Goal: Task Accomplishment & Management: Use online tool/utility

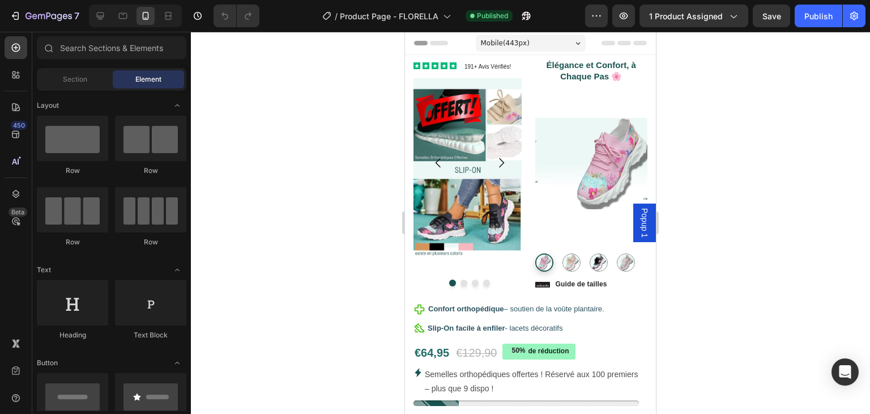
radio input "false"
click at [486, 158] on button "Carousel Next Arrow" at bounding box center [502, 163] width 32 height 32
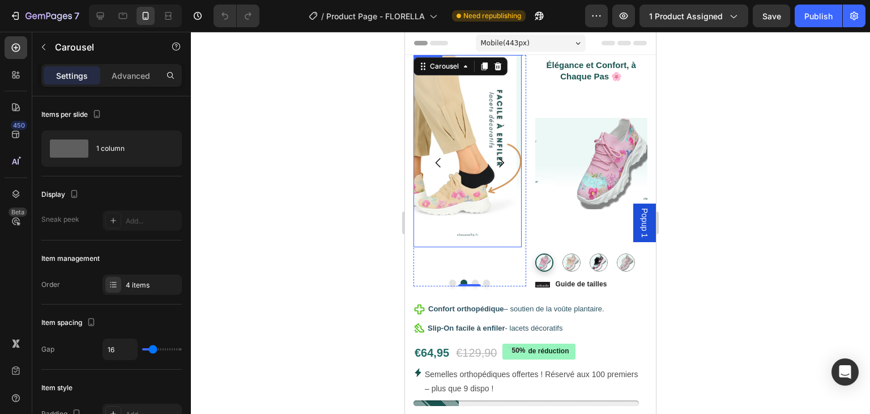
click at [462, 132] on img at bounding box center [468, 151] width 108 height 192
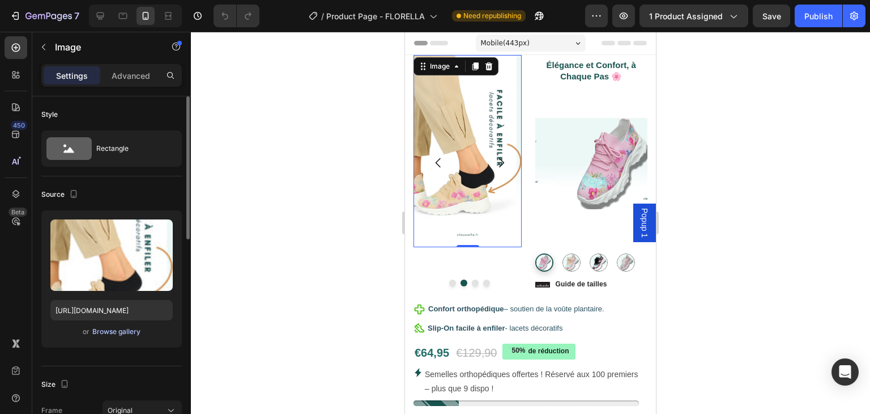
click at [113, 329] on div "Browse gallery" at bounding box center [116, 331] width 48 height 10
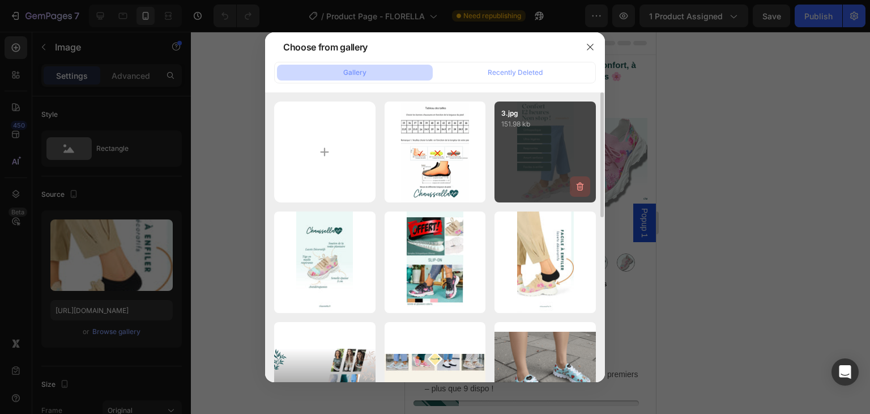
click at [580, 185] on icon "button" at bounding box center [579, 186] width 11 height 11
click at [580, 185] on div "Delete" at bounding box center [573, 189] width 21 height 10
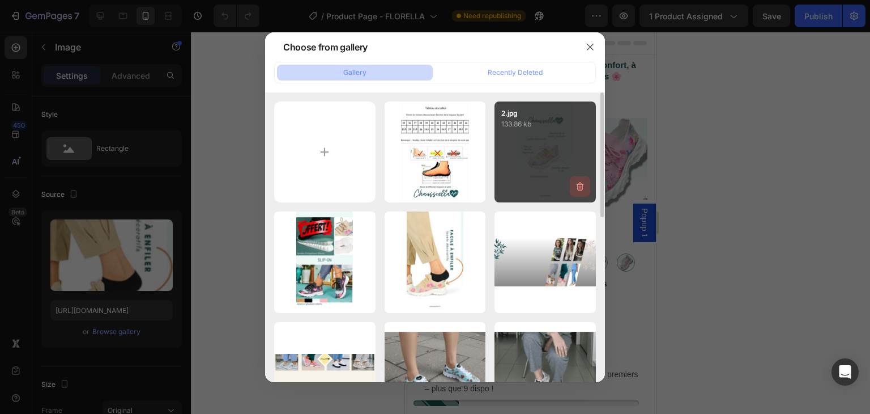
click at [577, 186] on icon "button" at bounding box center [580, 186] width 7 height 8
click at [577, 186] on div "Delete" at bounding box center [573, 189] width 21 height 10
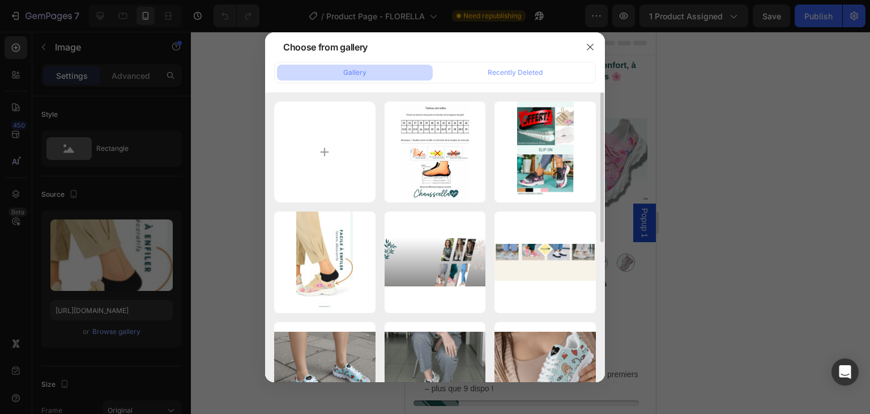
click at [0, 0] on icon "button" at bounding box center [0, 0] width 0 height 0
click at [0, 0] on div "Delete" at bounding box center [0, 0] width 0 height 0
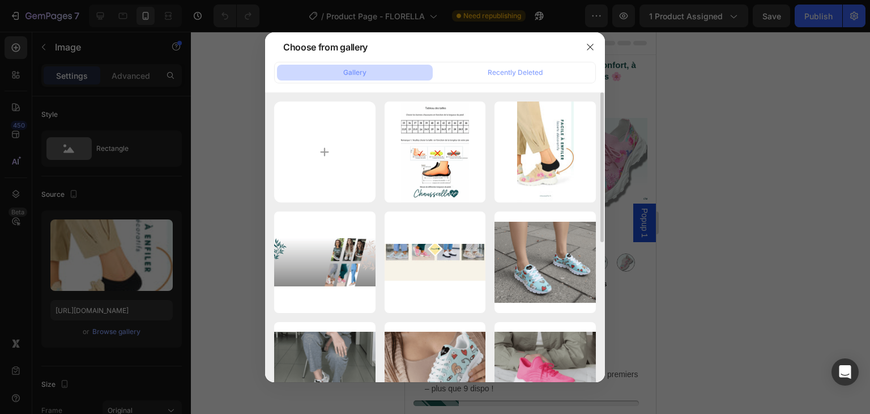
click at [0, 0] on icon "button" at bounding box center [0, 0] width 0 height 0
click at [0, 0] on div "Delete" at bounding box center [0, 0] width 0 height 0
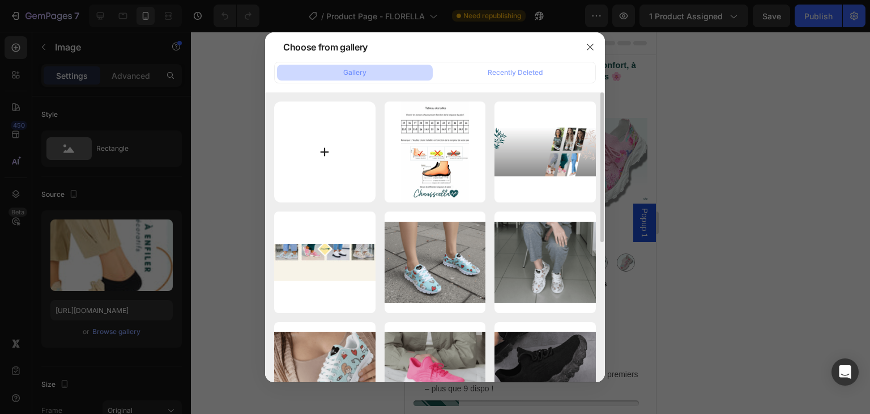
click at [322, 154] on input "file" at bounding box center [324, 151] width 101 height 101
click at [332, 148] on input "file" at bounding box center [324, 151] width 101 height 101
click at [315, 156] on input "file" at bounding box center [324, 151] width 101 height 101
type input "C:\fakepath\1.png"
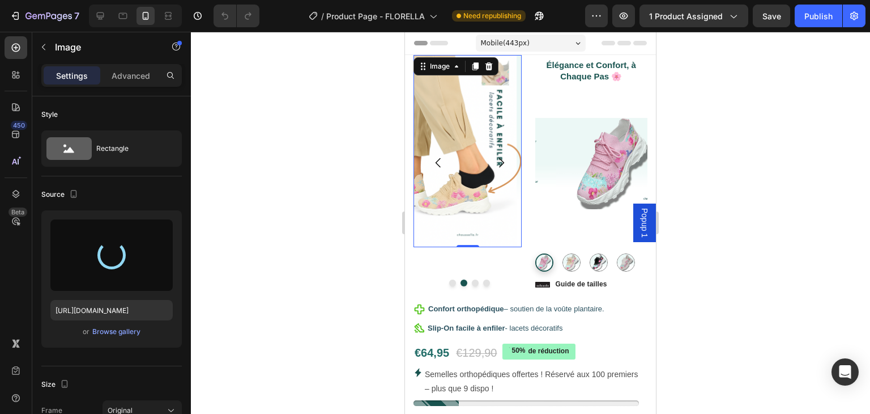
type input "https://cdn.shopify.com/s/files/1/0913/1016/2258/files/gempages_539746016308495…"
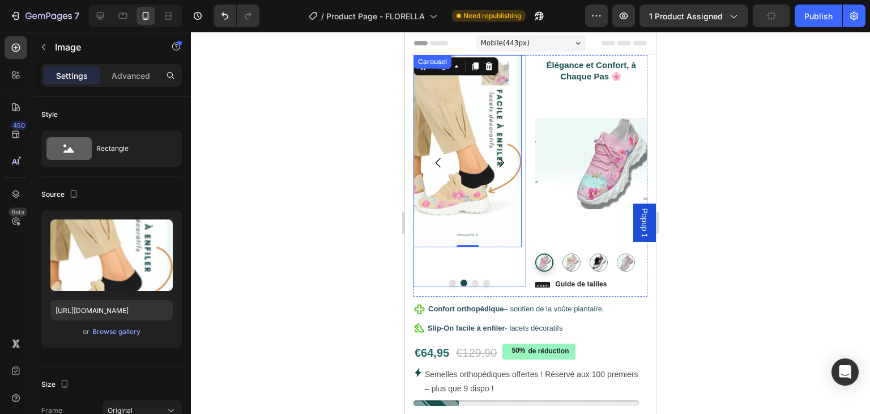
click at [451, 283] on button "Dot" at bounding box center [452, 282] width 7 height 7
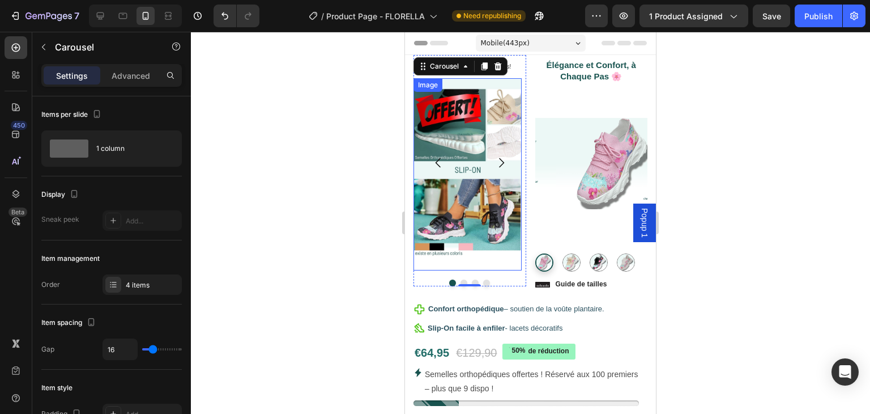
click at [458, 183] on img at bounding box center [468, 174] width 108 height 192
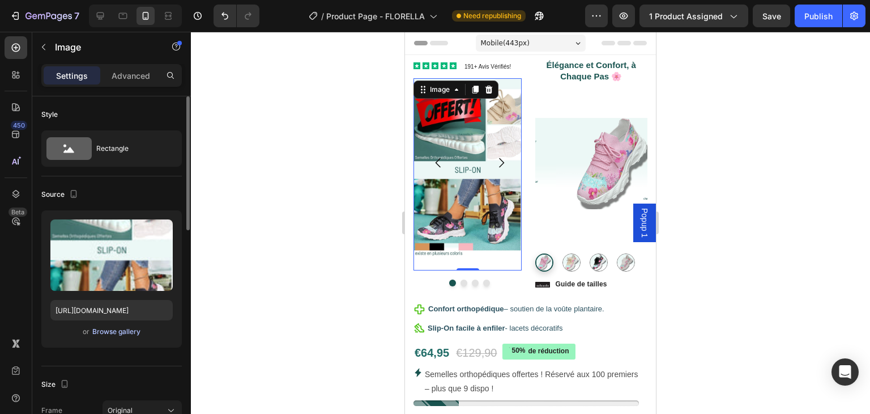
click at [118, 331] on div "Browse gallery" at bounding box center [116, 331] width 48 height 10
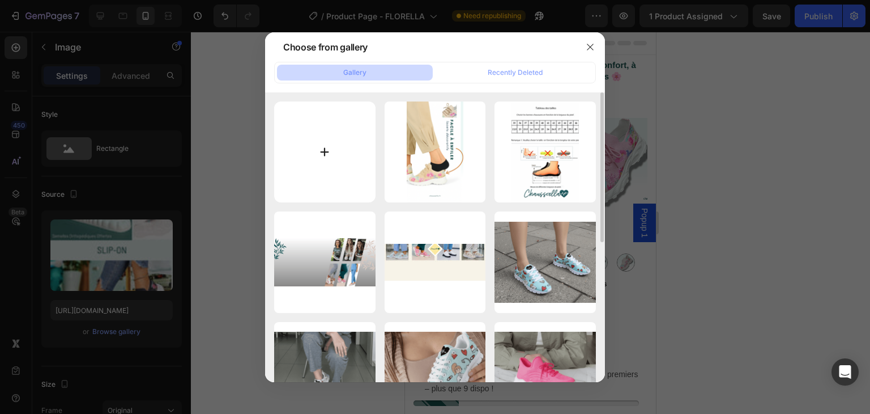
click at [330, 155] on input "file" at bounding box center [324, 151] width 101 height 101
type input "C:\fakepath\4.png"
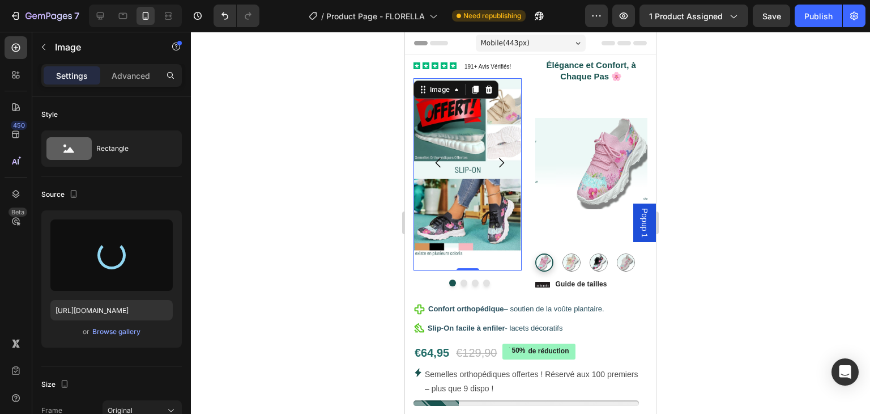
type input "https://cdn.shopify.com/s/files/1/0913/1016/2258/files/gempages_539746016308495…"
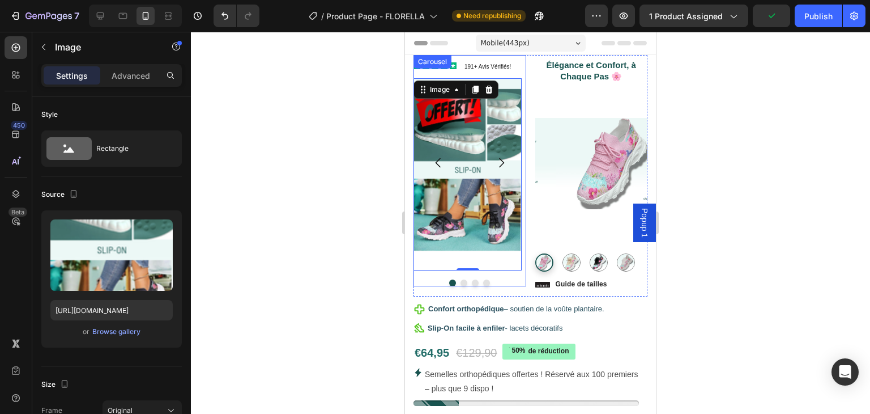
click at [496, 159] on icon "Carousel Next Arrow" at bounding box center [502, 163] width 14 height 14
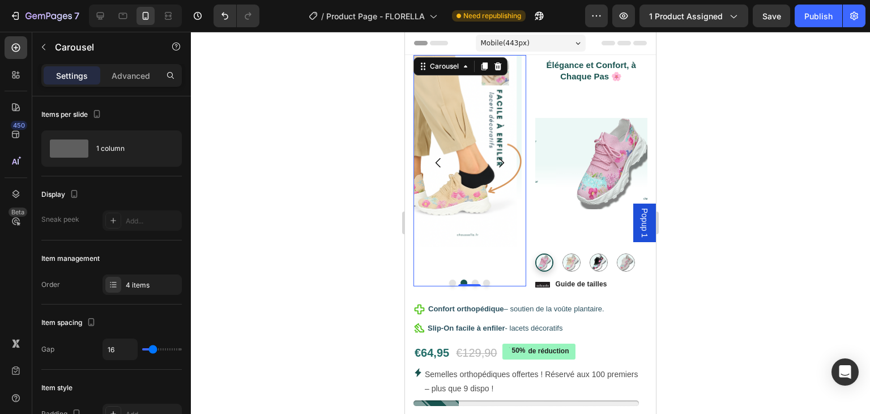
click at [496, 163] on icon "Carousel Next Arrow" at bounding box center [502, 163] width 14 height 14
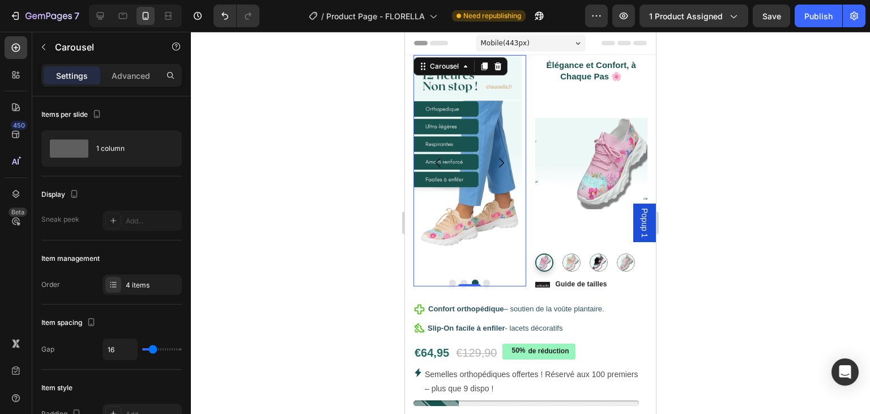
click at [486, 162] on button "Carousel Next Arrow" at bounding box center [502, 163] width 32 height 32
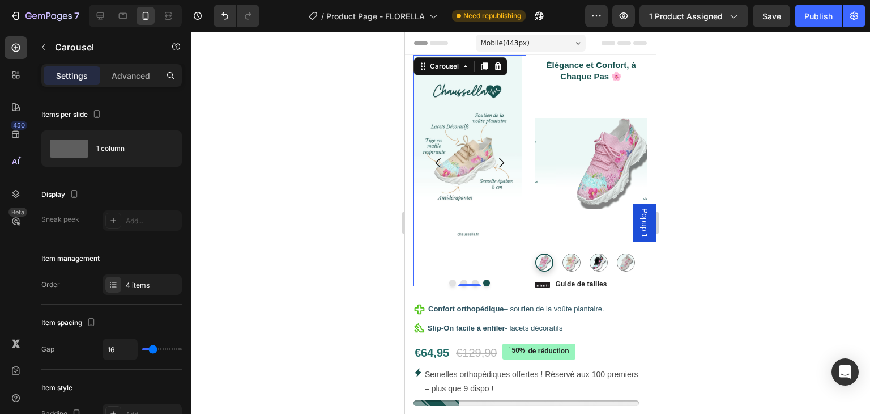
click at [438, 164] on icon "Carousel Back Arrow" at bounding box center [439, 163] width 14 height 14
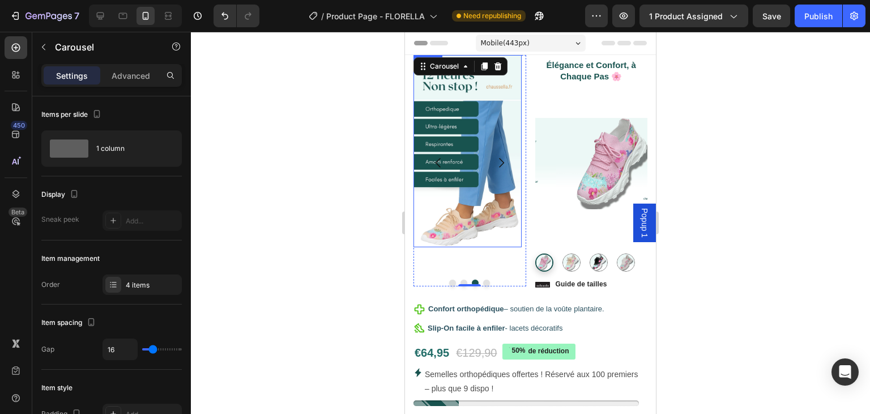
click at [454, 202] on img at bounding box center [468, 151] width 108 height 192
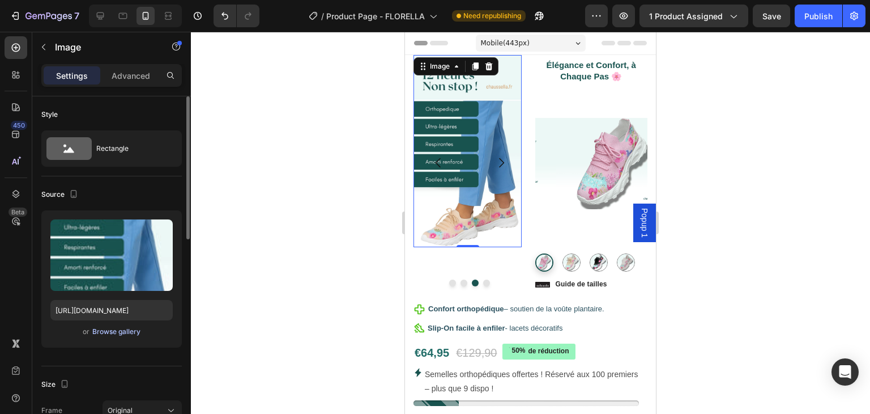
click at [103, 331] on div "Browse gallery" at bounding box center [116, 331] width 48 height 10
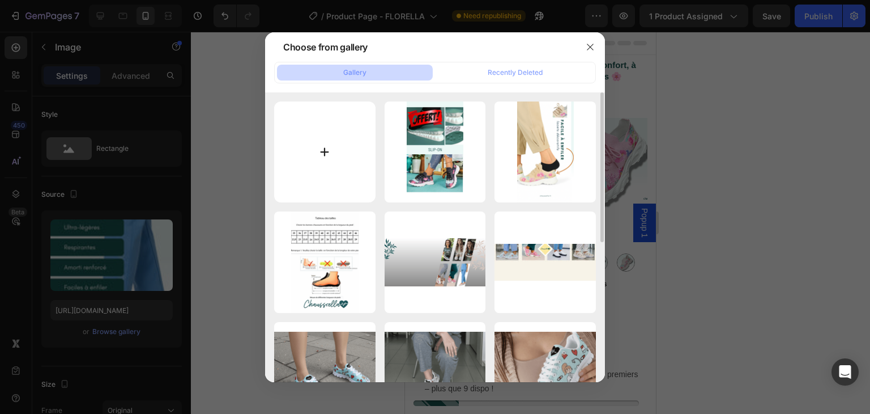
click at [315, 164] on input "file" at bounding box center [324, 151] width 101 height 101
type input "C:\fakepath\3.png"
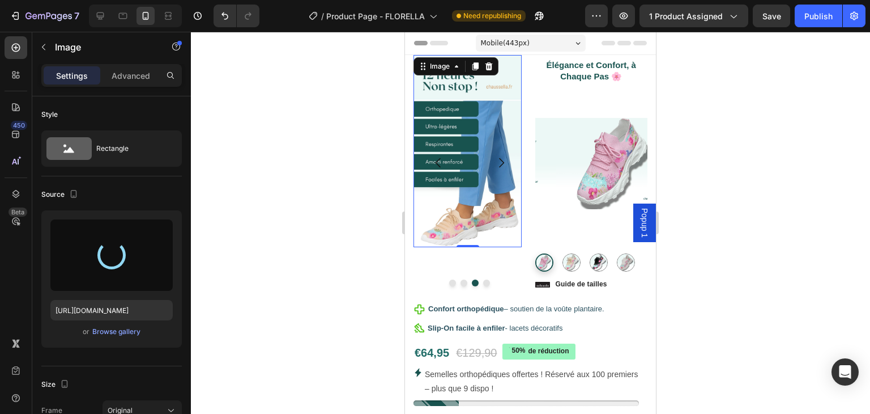
type input "https://cdn.shopify.com/s/files/1/0913/1016/2258/files/gempages_539746016308495…"
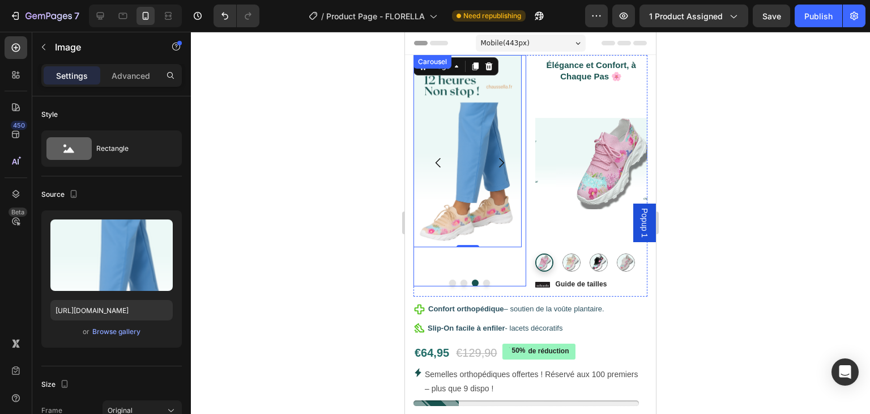
click at [499, 167] on icon "Carousel Next Arrow" at bounding box center [501, 163] width 5 height 10
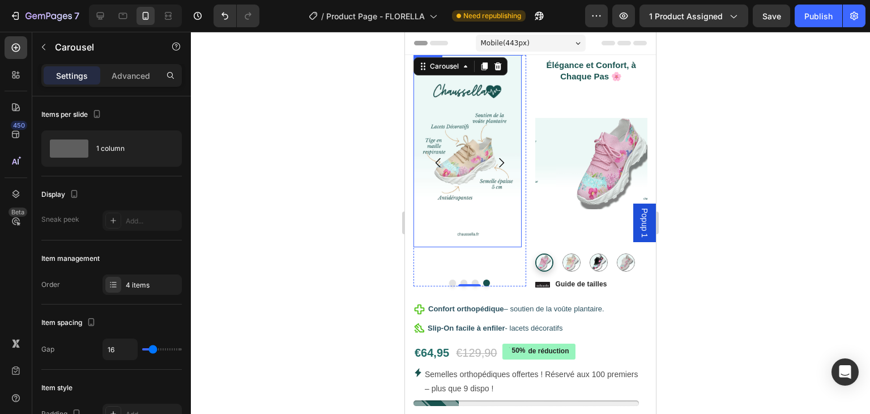
click at [478, 163] on img at bounding box center [468, 151] width 108 height 192
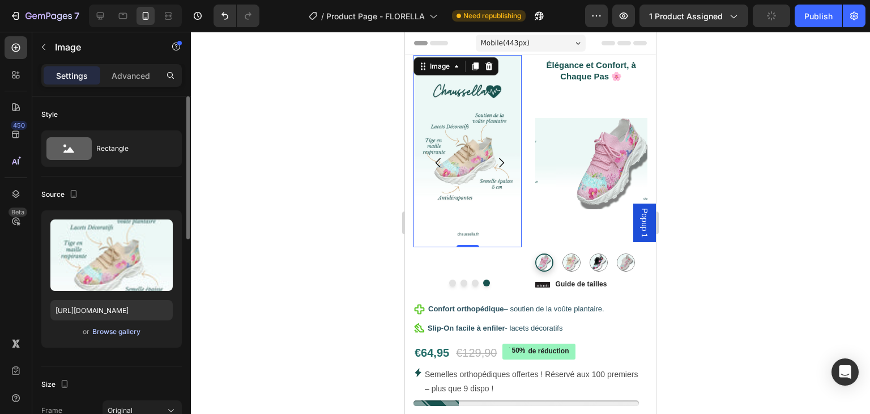
click at [105, 332] on div "Browse gallery" at bounding box center [116, 331] width 48 height 10
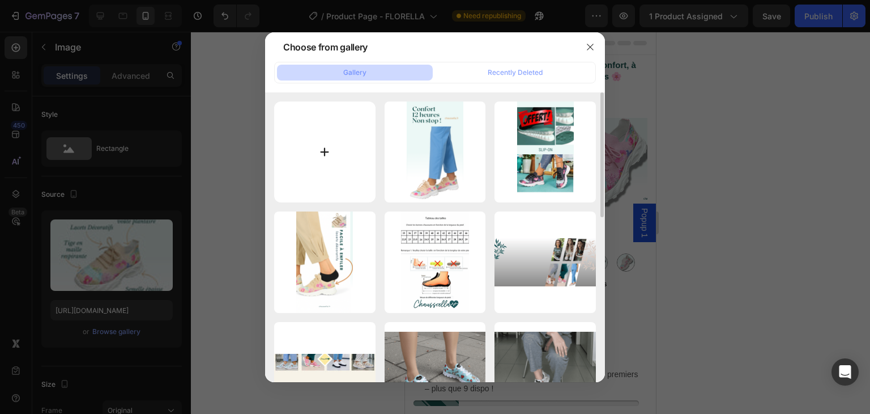
click at [317, 146] on input "file" at bounding box center [324, 151] width 101 height 101
type input "C:\fakepath\2.png"
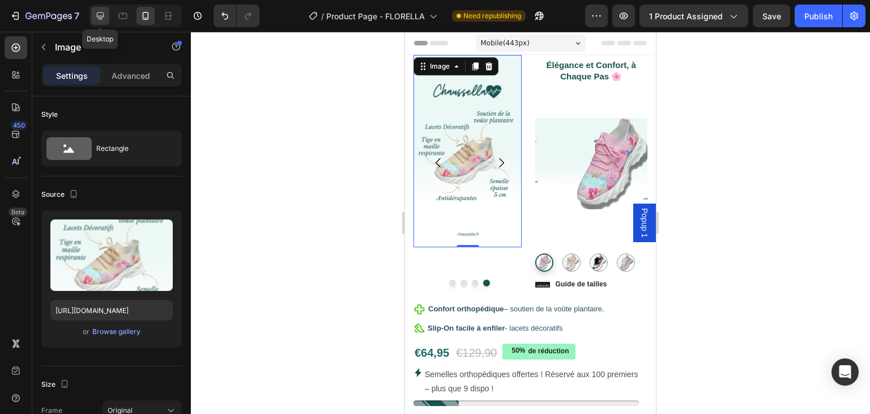
click at [105, 16] on icon at bounding box center [100, 15] width 11 height 11
type input "https://cdn.shopify.com/s/files/1/0913/1016/2258/files/gempages_539746016308495…"
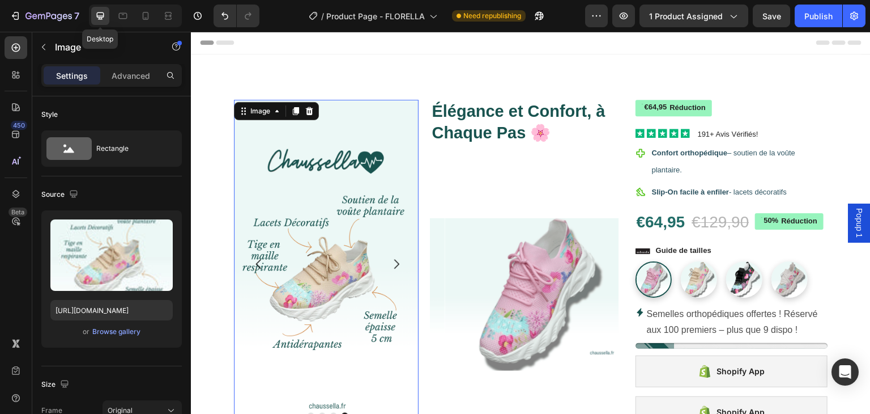
scroll to position [29, 0]
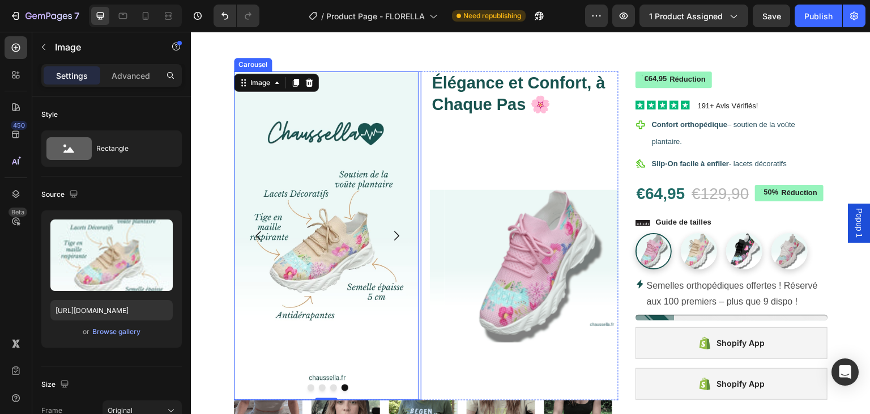
click at [261, 236] on icon "Carousel Back Arrow" at bounding box center [259, 236] width 14 height 14
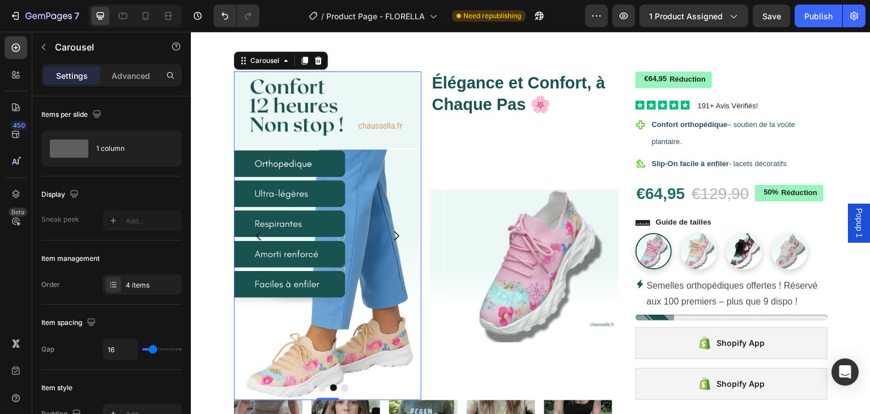
click at [257, 235] on icon "Carousel Back Arrow" at bounding box center [258, 236] width 5 height 10
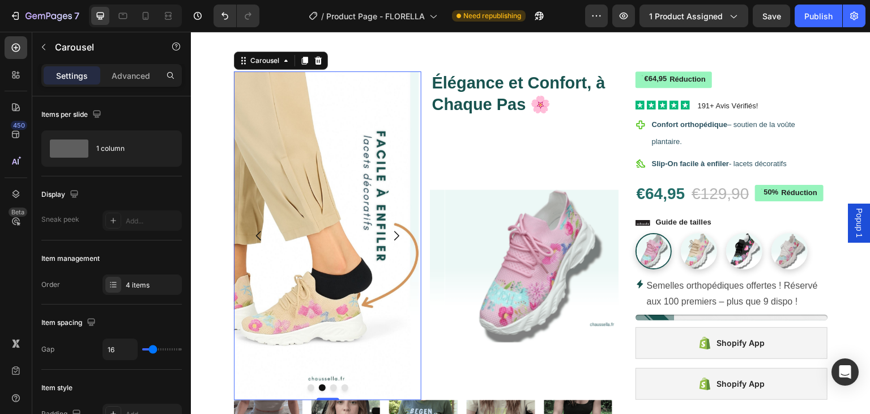
click at [257, 235] on icon "Carousel Back Arrow" at bounding box center [258, 236] width 5 height 10
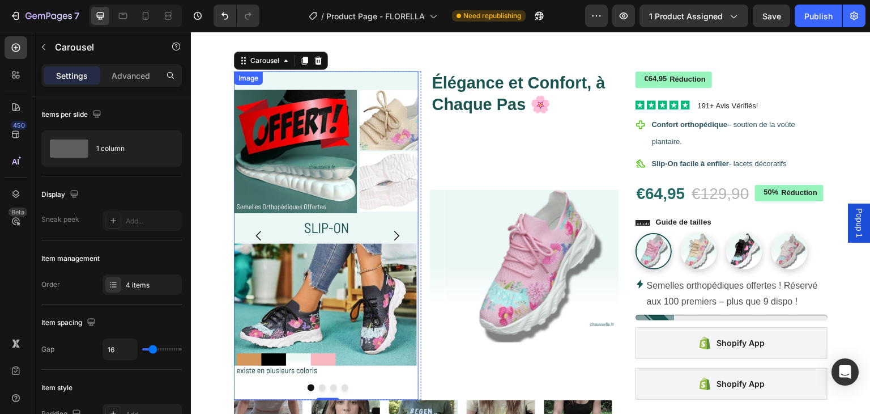
click at [308, 214] on img at bounding box center [326, 235] width 185 height 329
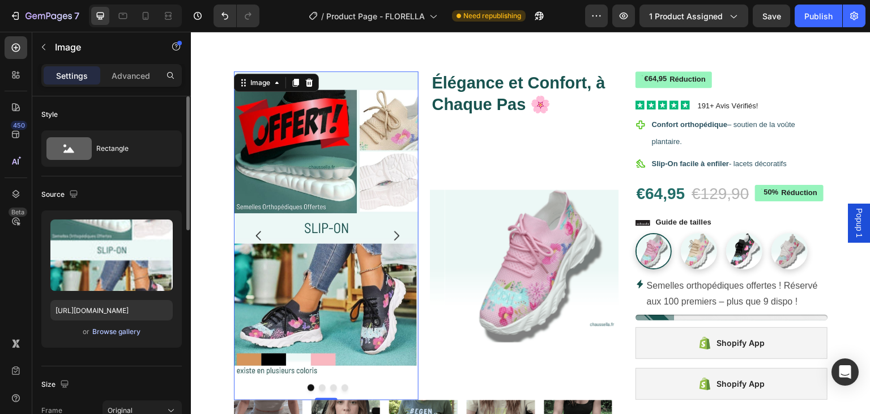
click at [101, 328] on div "Browse gallery" at bounding box center [116, 331] width 48 height 10
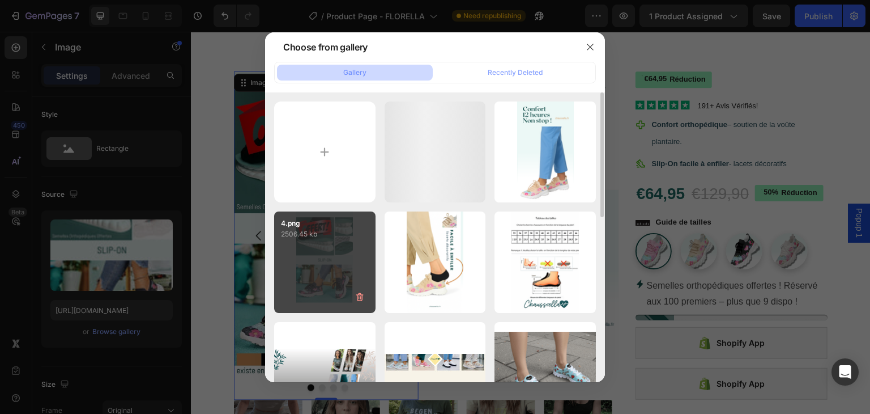
click at [333, 241] on div "4.png 2506.45 kb" at bounding box center [324, 261] width 101 height 101
type input "https://cdn.shopify.com/s/files/1/0913/1016/2258/files/gempages_539746016308495…"
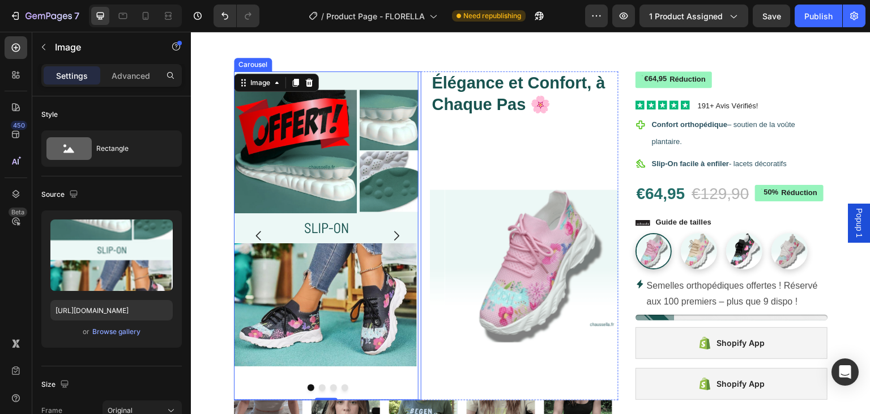
click at [322, 388] on button "Dot" at bounding box center [322, 387] width 7 height 7
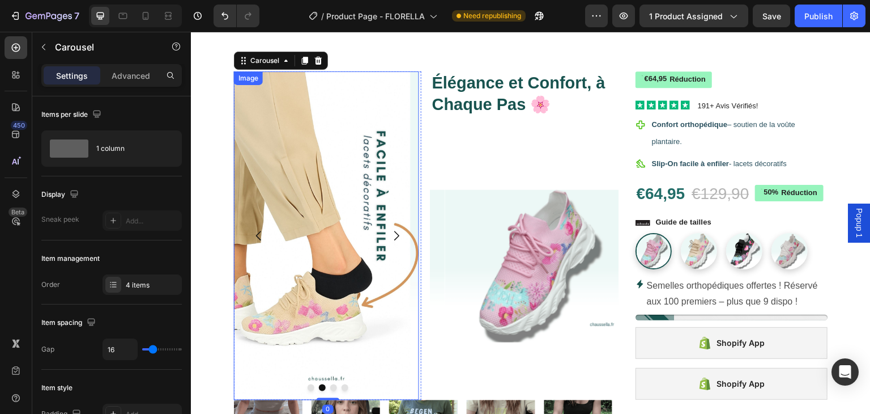
click at [350, 237] on img at bounding box center [326, 235] width 185 height 329
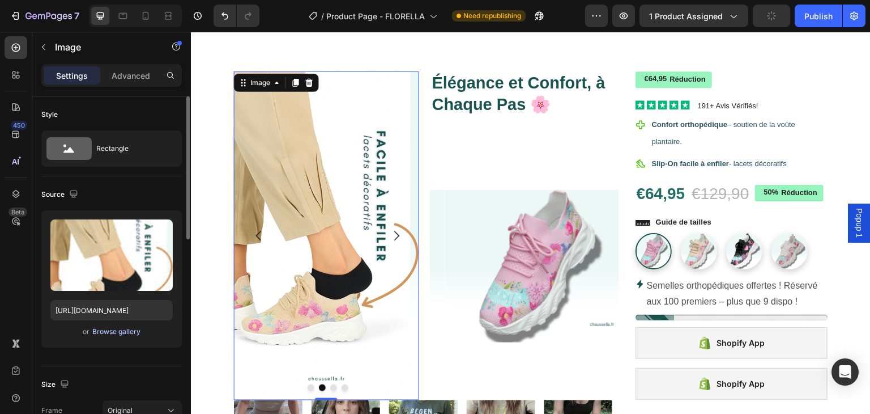
click at [125, 329] on div "Browse gallery" at bounding box center [116, 331] width 48 height 10
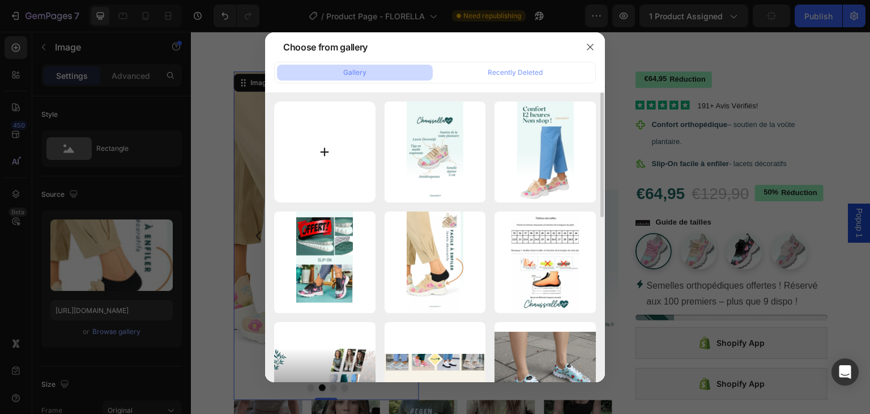
click at [335, 147] on input "file" at bounding box center [324, 151] width 101 height 101
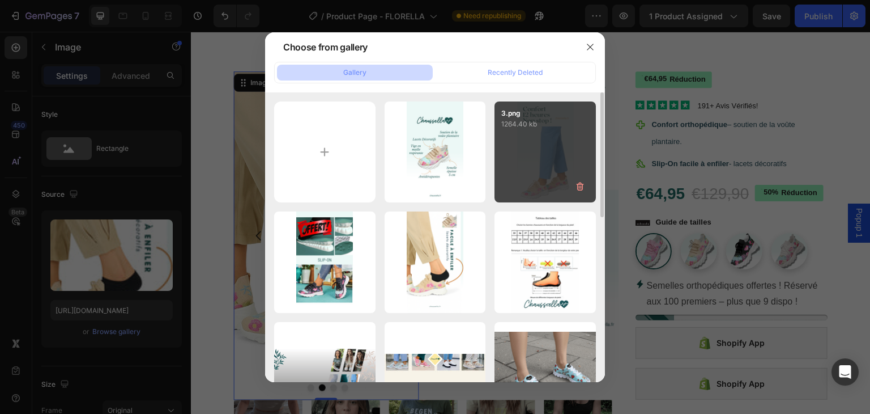
click at [553, 153] on div "3.png 1264.40 kb" at bounding box center [545, 151] width 101 height 101
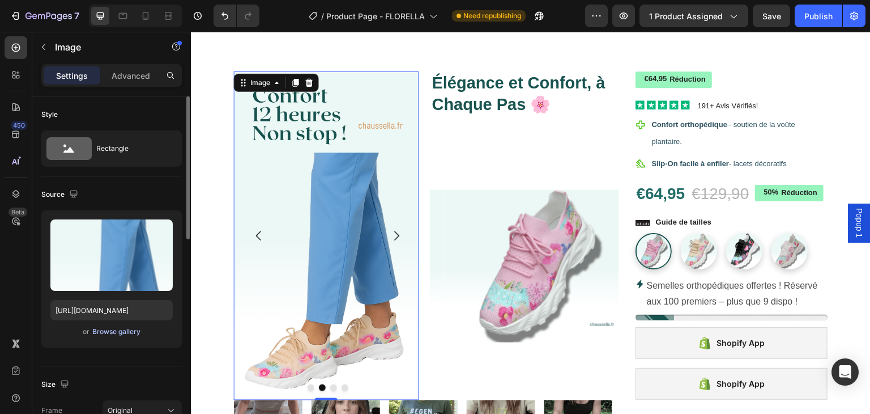
click at [109, 333] on div "Browse gallery" at bounding box center [116, 331] width 48 height 10
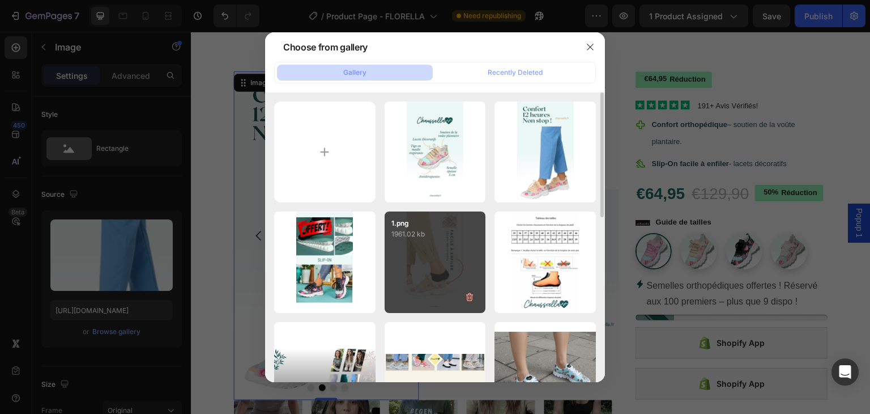
click at [426, 263] on div "1.png 1961.02 kb" at bounding box center [435, 261] width 101 height 101
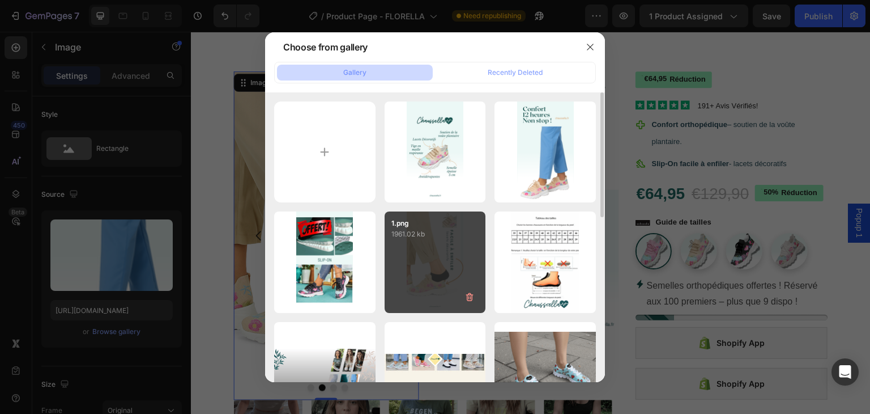
type input "https://cdn.shopify.com/s/files/1/0913/1016/2258/files/gempages_539746016308495…"
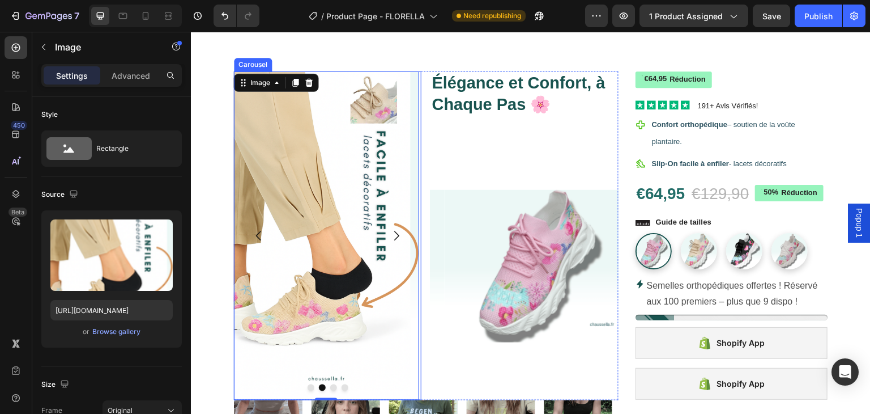
click at [331, 389] on button "Dot" at bounding box center [333, 387] width 7 height 7
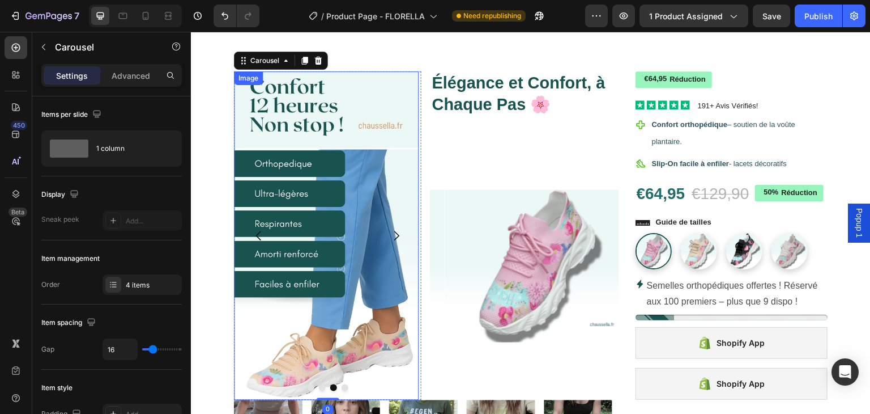
click at [356, 267] on img at bounding box center [326, 235] width 185 height 329
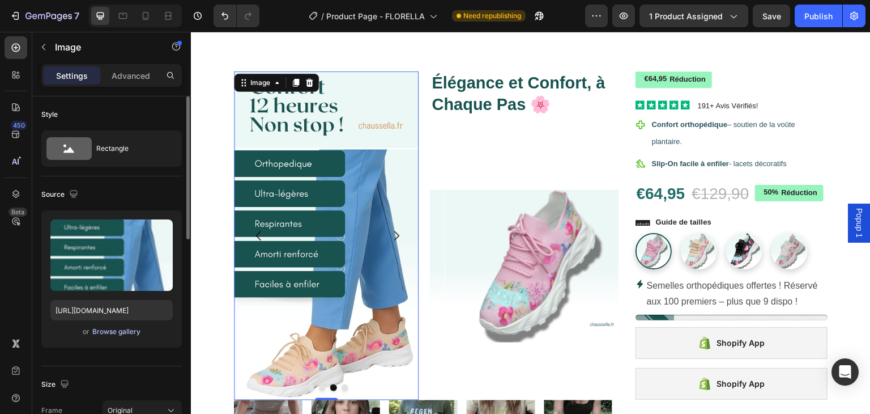
click at [124, 331] on div "Browse gallery" at bounding box center [116, 331] width 48 height 10
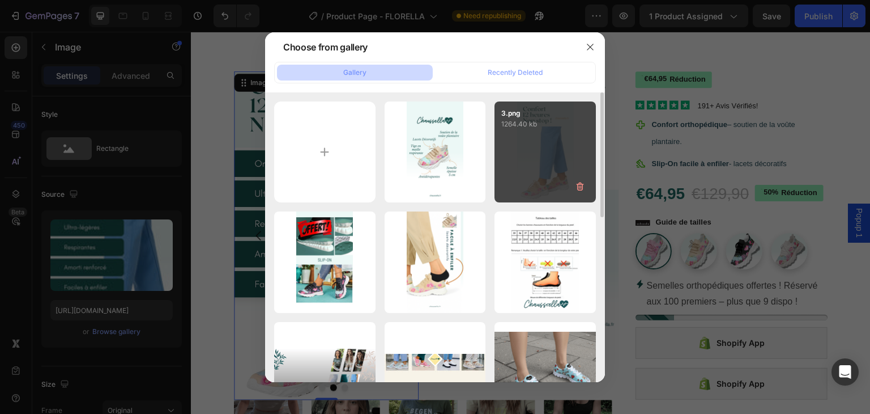
click at [532, 152] on div "3.png 1264.40 kb" at bounding box center [545, 151] width 101 height 101
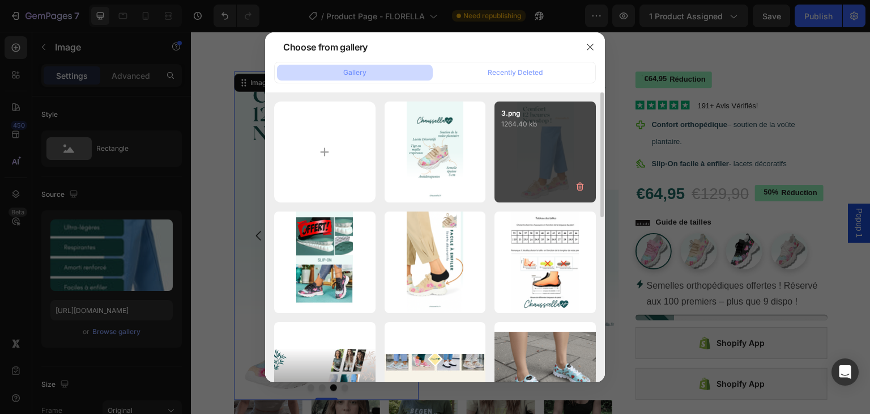
type input "https://cdn.shopify.com/s/files/1/0913/1016/2258/files/gempages_539746016308495…"
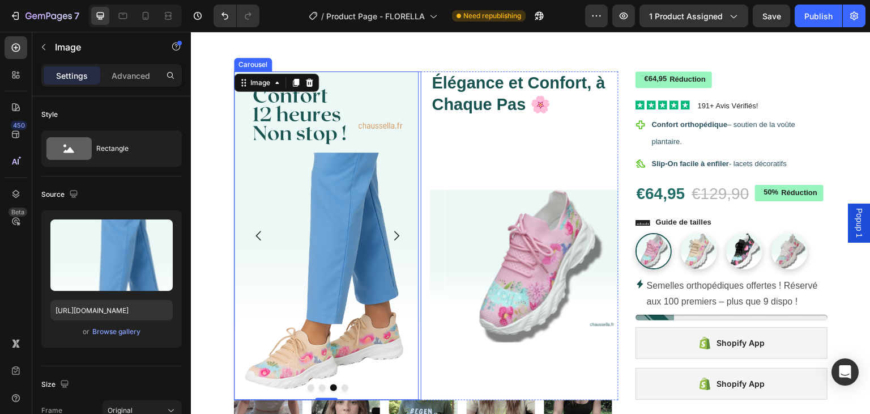
click at [395, 239] on icon "Carousel Next Arrow" at bounding box center [397, 236] width 14 height 14
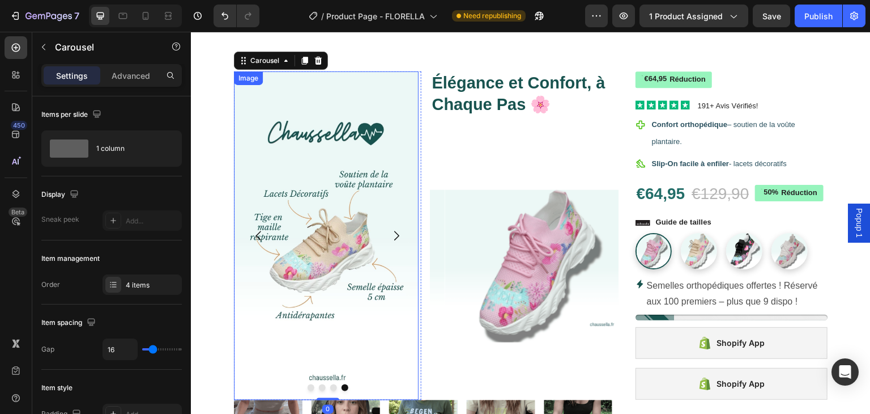
click at [340, 247] on img at bounding box center [326, 235] width 185 height 329
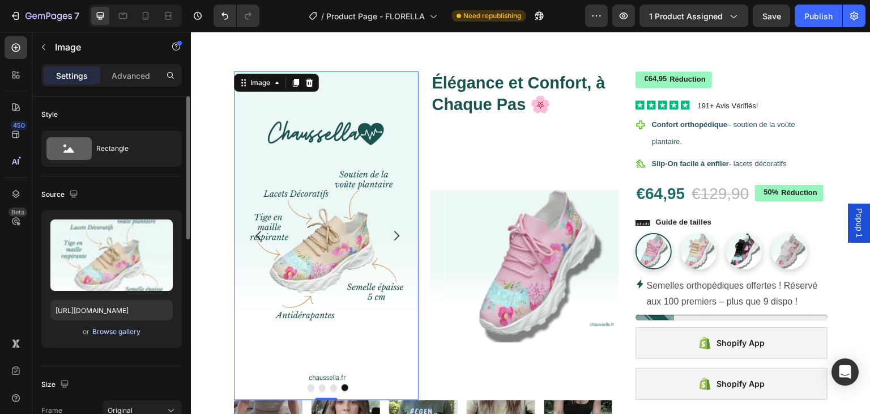
click at [119, 330] on div "Browse gallery" at bounding box center [116, 331] width 48 height 10
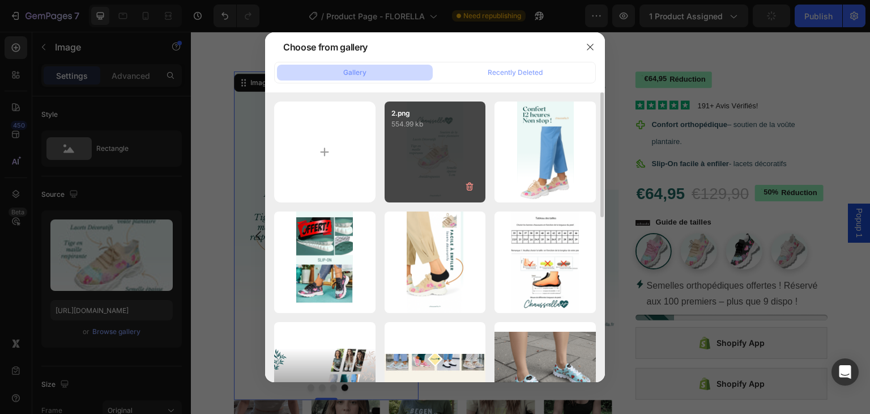
click at [435, 162] on div "2.png 554.99 kb" at bounding box center [435, 151] width 101 height 101
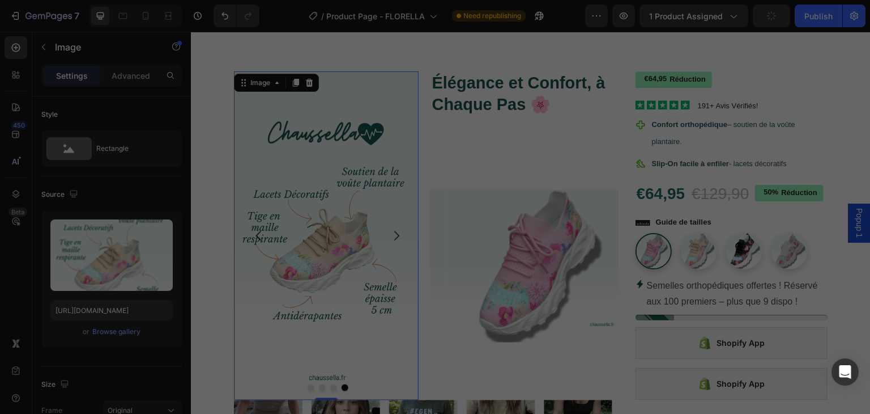
type input "https://cdn.shopify.com/s/files/1/0913/1016/2258/files/gempages_539746016308495…"
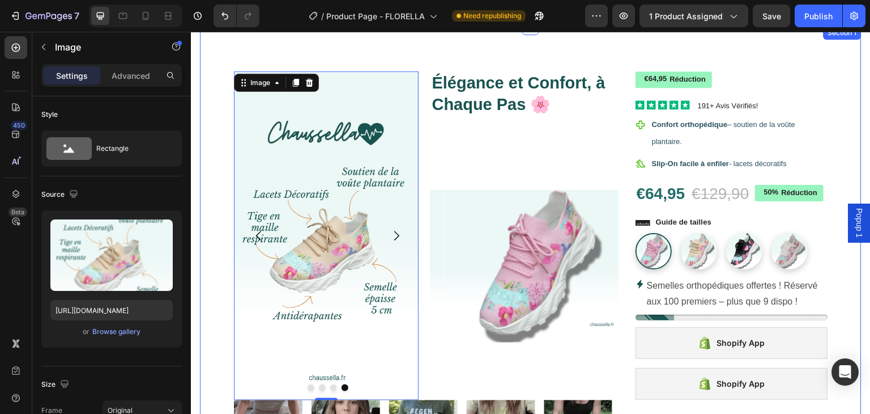
click at [211, 176] on div "Icon Icon Icon Icon Icon Icon List 191+ Avis Vérifiés! Text Block Row Image Ima…" at bounding box center [531, 333] width 662 height 614
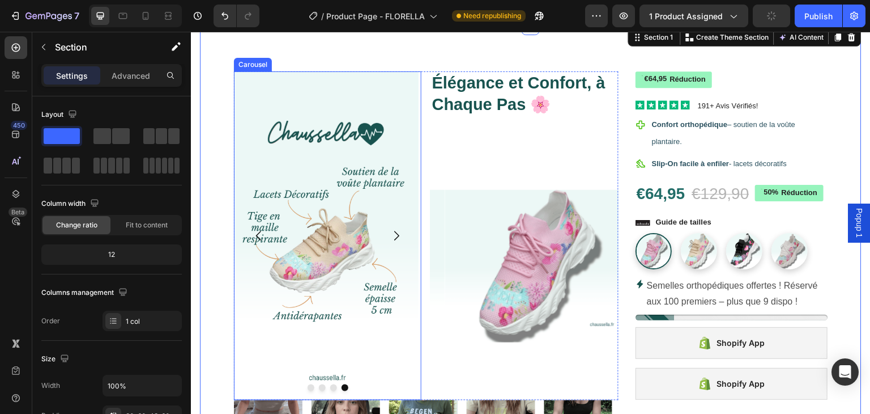
click at [311, 386] on button "Dot" at bounding box center [311, 387] width 7 height 7
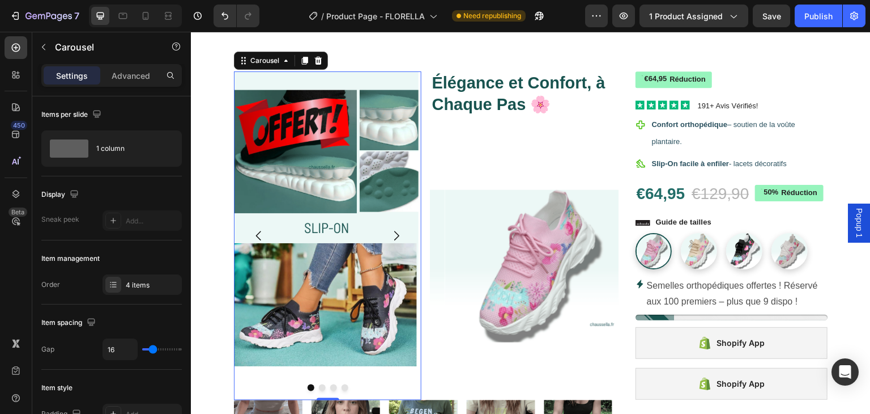
click at [321, 387] on button "Dot" at bounding box center [322, 387] width 7 height 7
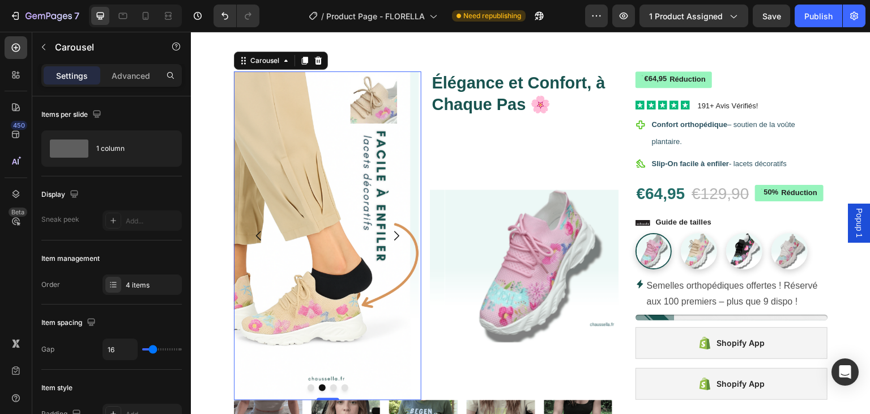
click at [336, 387] on div at bounding box center [328, 387] width 188 height 7
click at [331, 387] on button "Dot" at bounding box center [333, 387] width 7 height 7
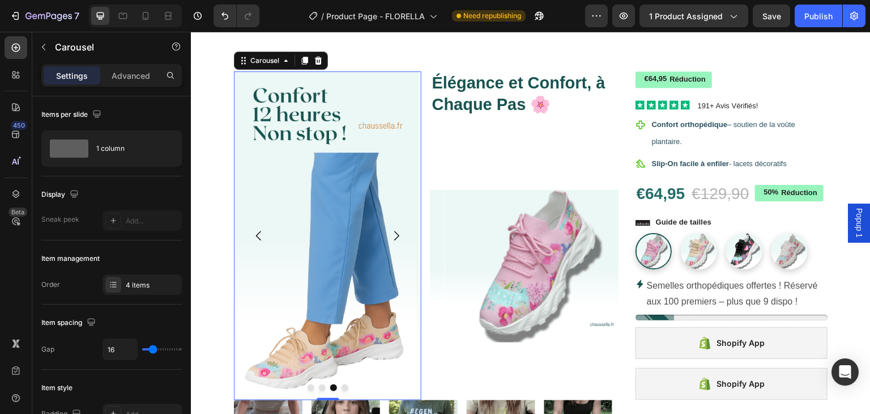
click at [344, 389] on button "Dot" at bounding box center [345, 387] width 7 height 7
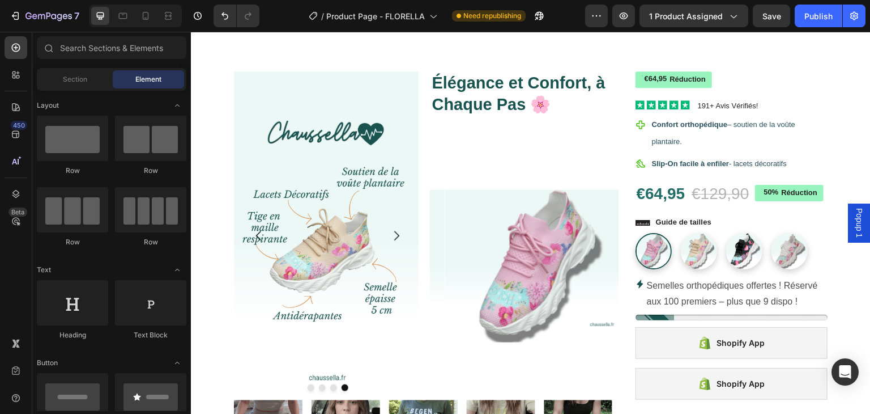
scroll to position [0, 0]
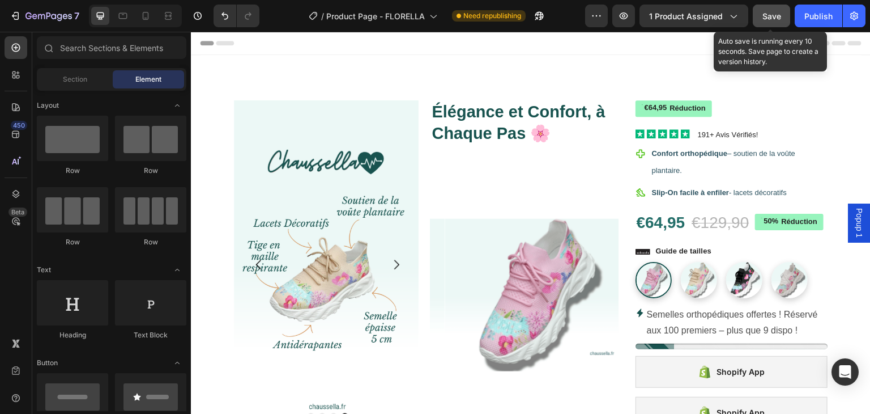
click at [773, 18] on span "Save" at bounding box center [772, 16] width 19 height 10
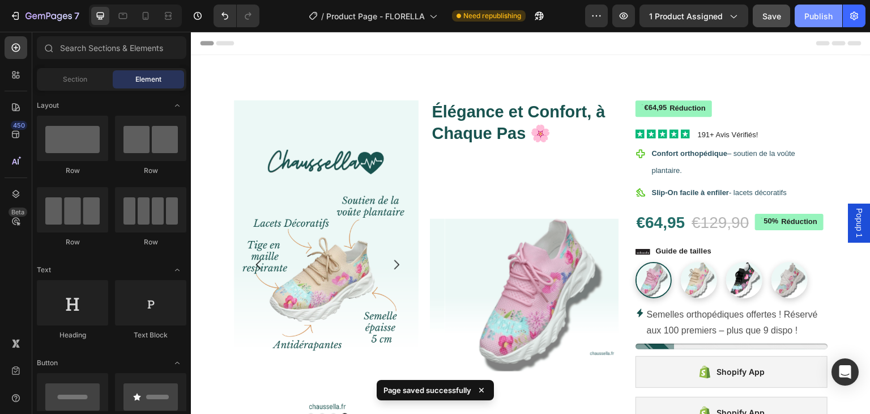
click at [808, 15] on div "Publish" at bounding box center [819, 16] width 28 height 12
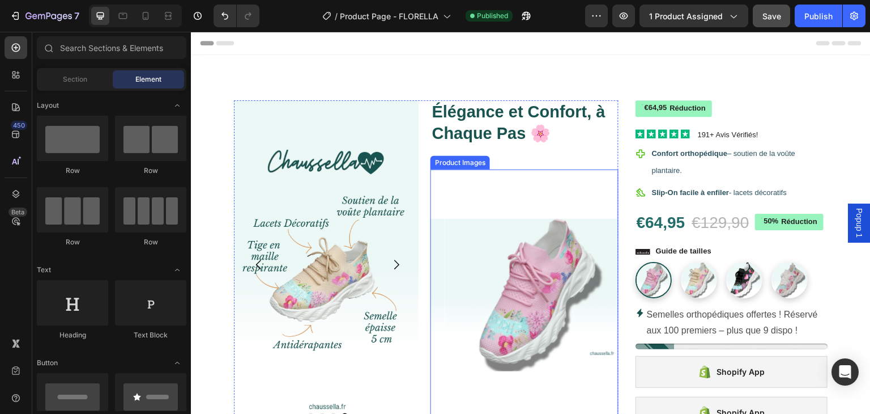
click at [518, 265] on img at bounding box center [539, 294] width 188 height 250
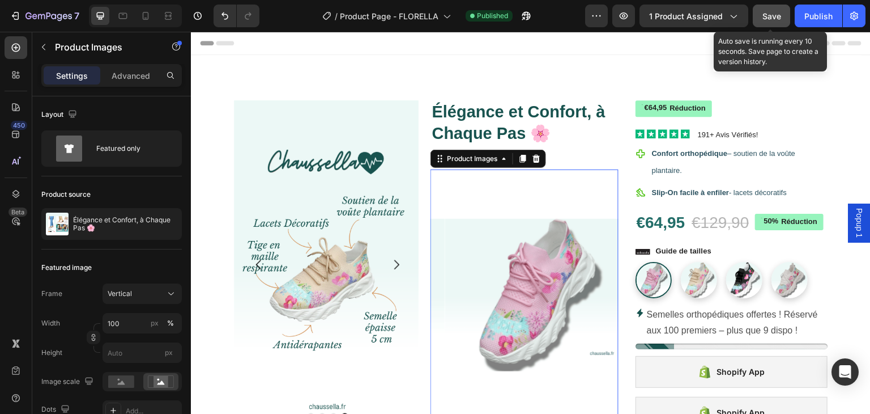
click at [771, 15] on span "Save" at bounding box center [772, 16] width 19 height 10
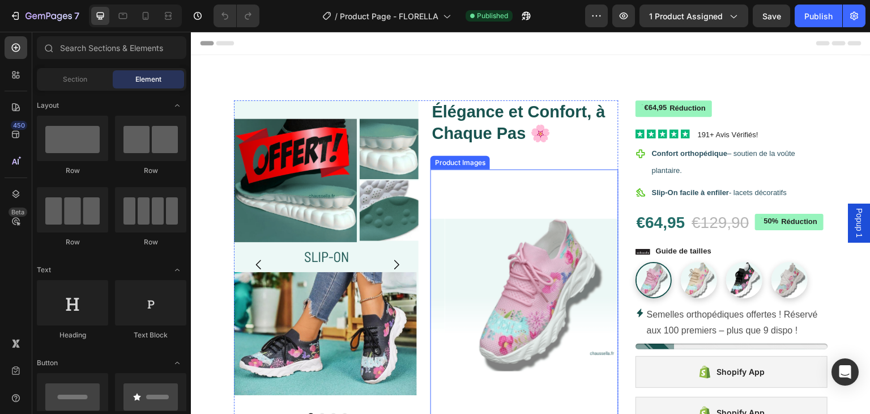
click at [495, 243] on img at bounding box center [539, 294] width 188 height 250
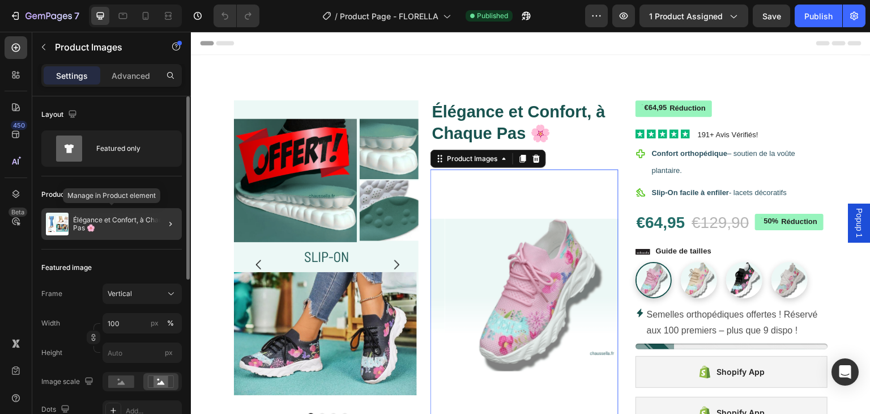
click at [104, 223] on p "Élégance et Confort, à Chaque Pas 🌸" at bounding box center [125, 224] width 104 height 16
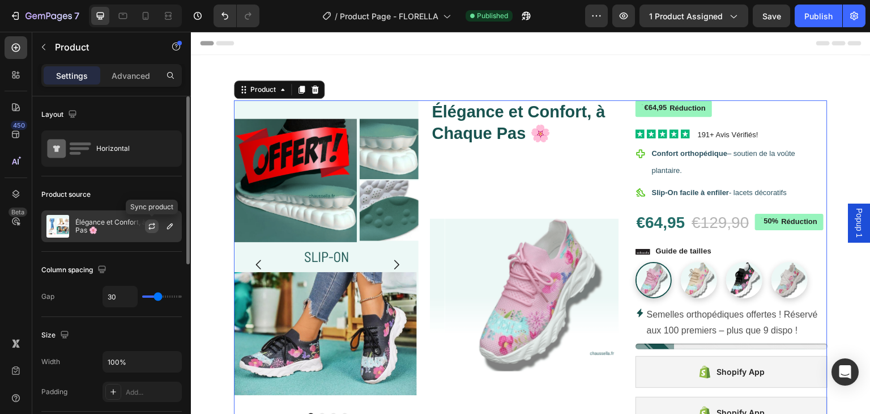
click at [152, 223] on icon "button" at bounding box center [152, 224] width 6 height 3
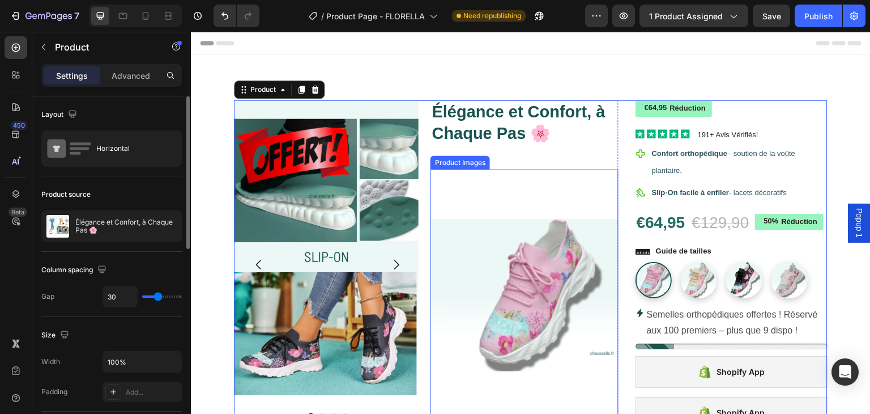
click at [519, 233] on img at bounding box center [539, 294] width 188 height 250
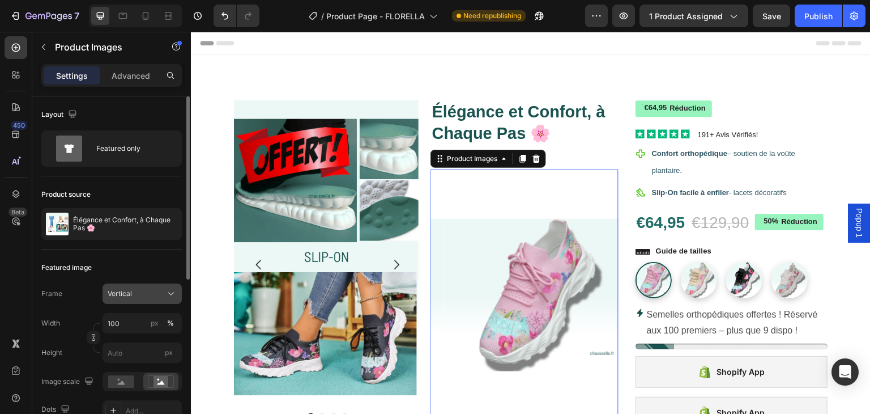
click at [131, 296] on div "Vertical" at bounding box center [136, 293] width 56 height 10
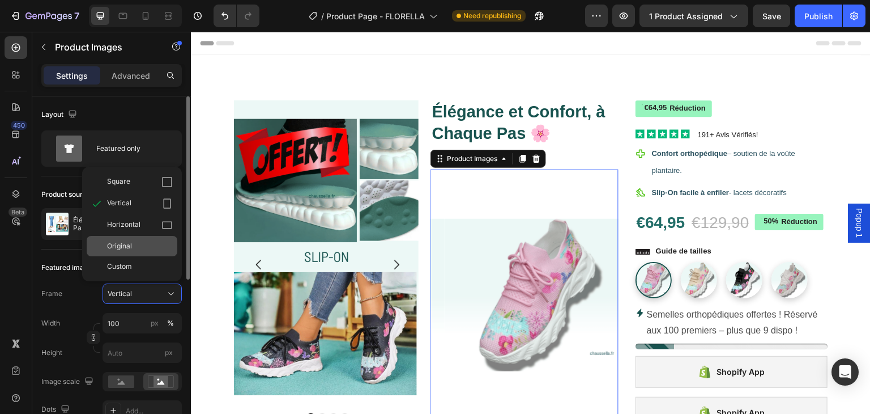
click at [144, 242] on div "Original" at bounding box center [140, 246] width 66 height 10
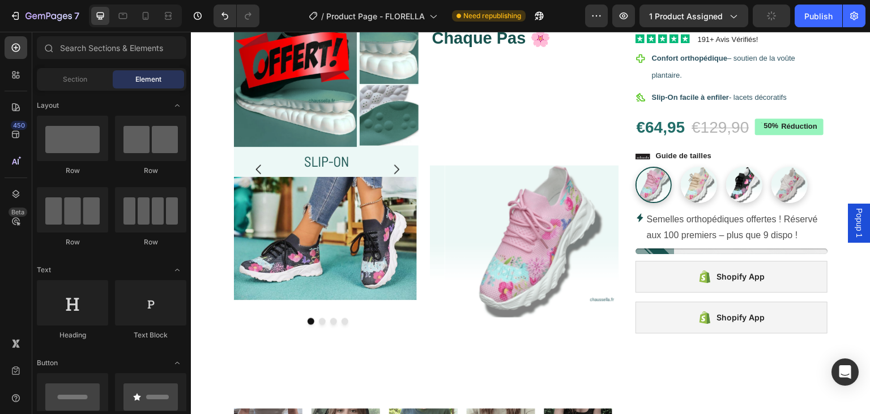
scroll to position [11, 0]
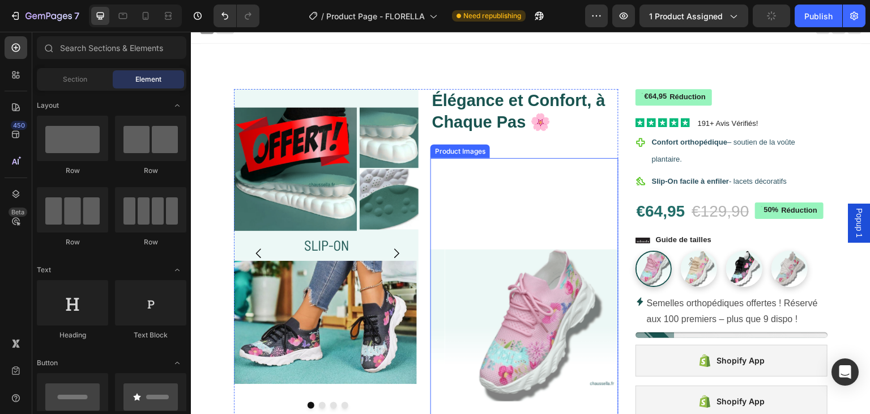
click at [560, 317] on img at bounding box center [539, 325] width 188 height 334
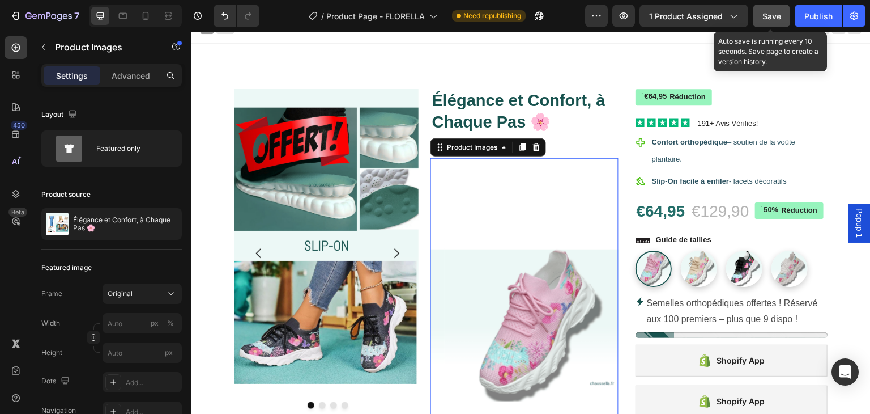
click at [772, 24] on button "Save" at bounding box center [771, 16] width 37 height 23
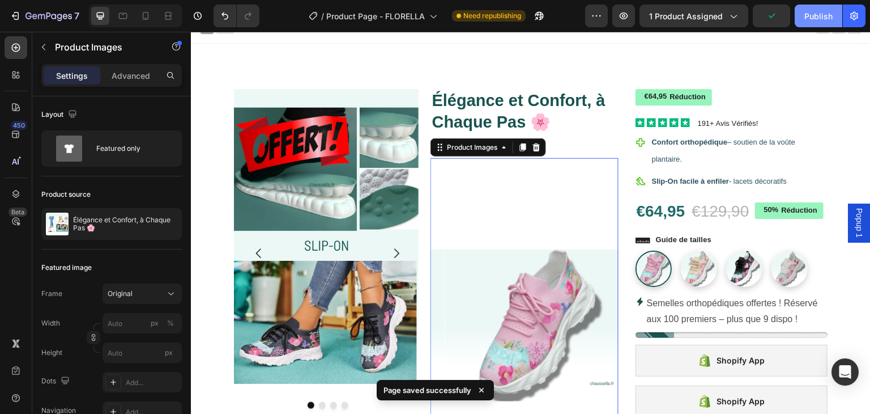
click at [811, 21] on div "Publish" at bounding box center [819, 16] width 28 height 12
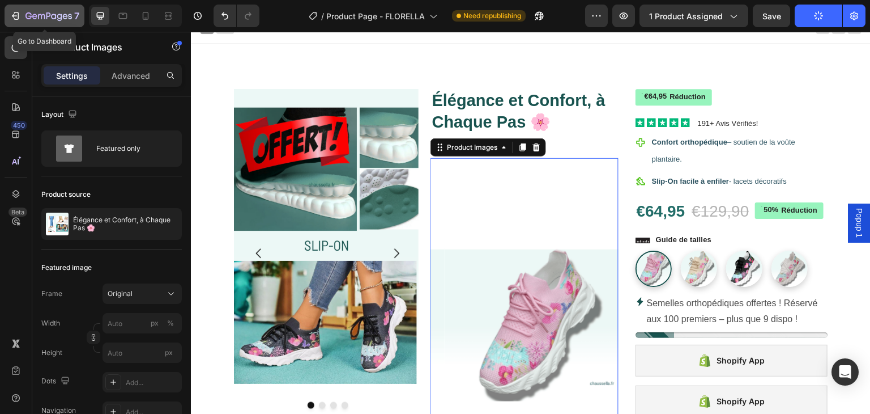
click at [10, 15] on icon "button" at bounding box center [15, 15] width 11 height 11
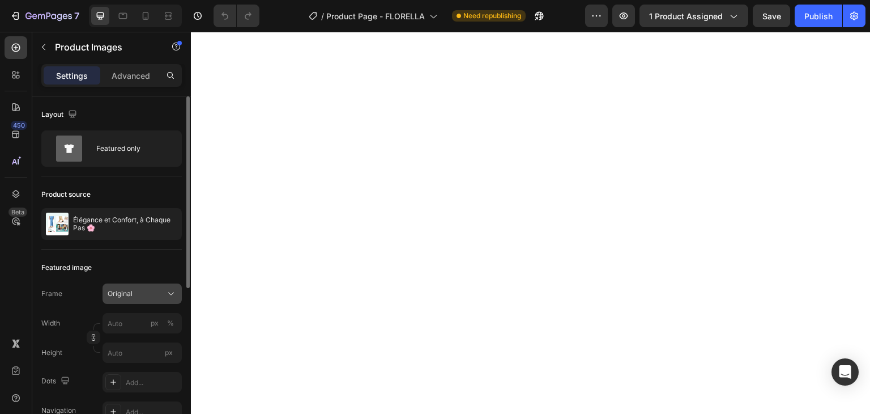
click at [146, 291] on div "Original" at bounding box center [136, 293] width 56 height 10
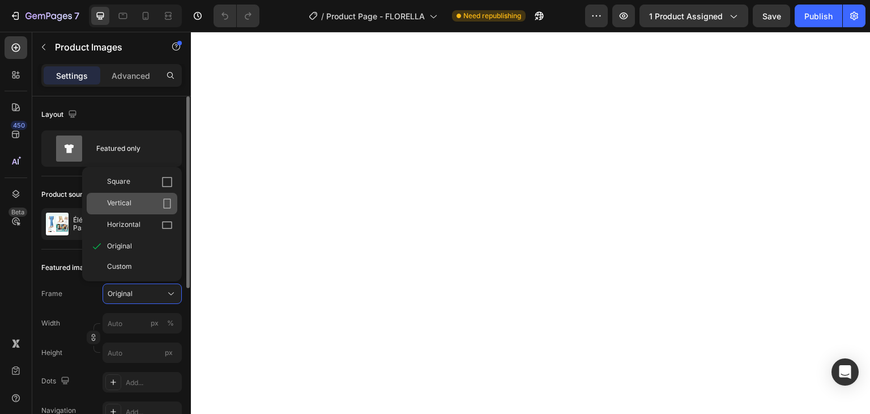
click at [154, 205] on div "Vertical" at bounding box center [140, 203] width 66 height 11
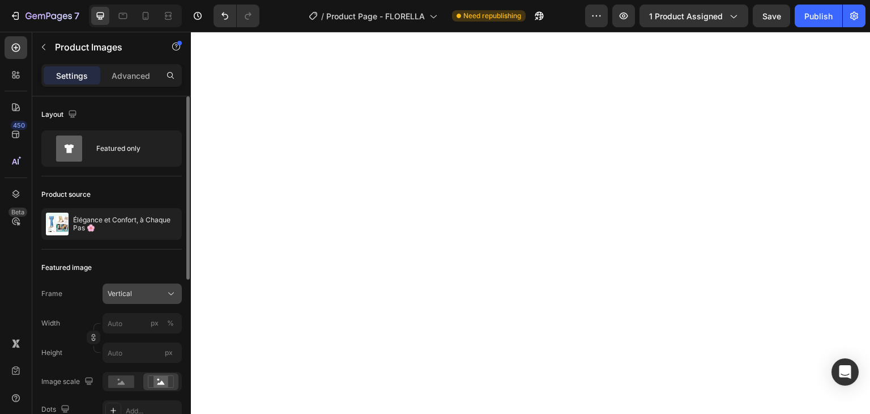
click at [131, 284] on button "Vertical" at bounding box center [142, 293] width 79 height 20
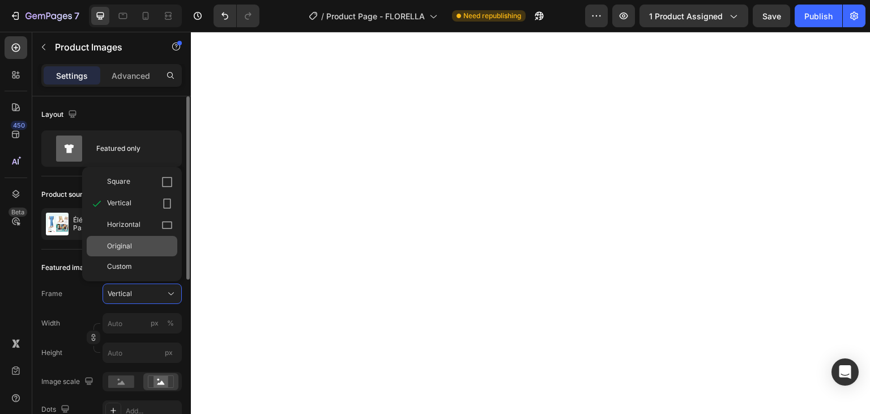
click at [142, 237] on div "Original" at bounding box center [132, 246] width 91 height 20
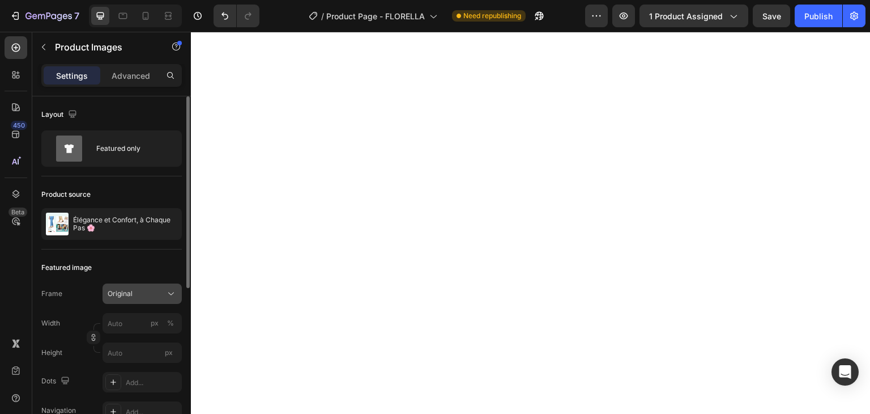
click at [138, 296] on div "Original" at bounding box center [136, 293] width 56 height 10
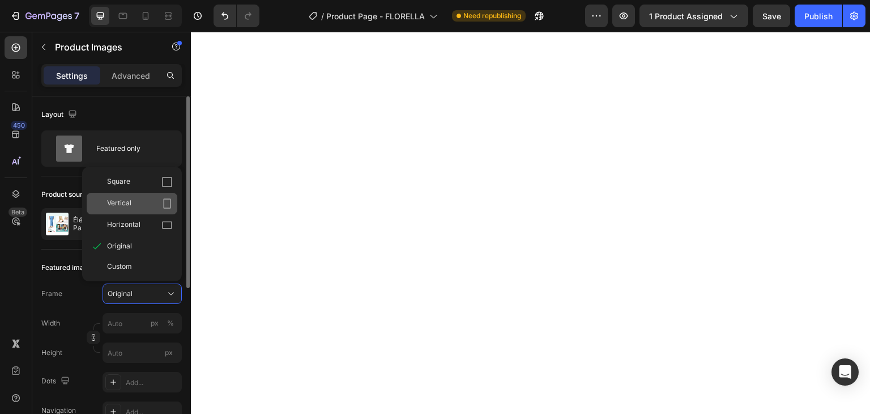
click at [141, 209] on div "Vertical" at bounding box center [132, 204] width 91 height 22
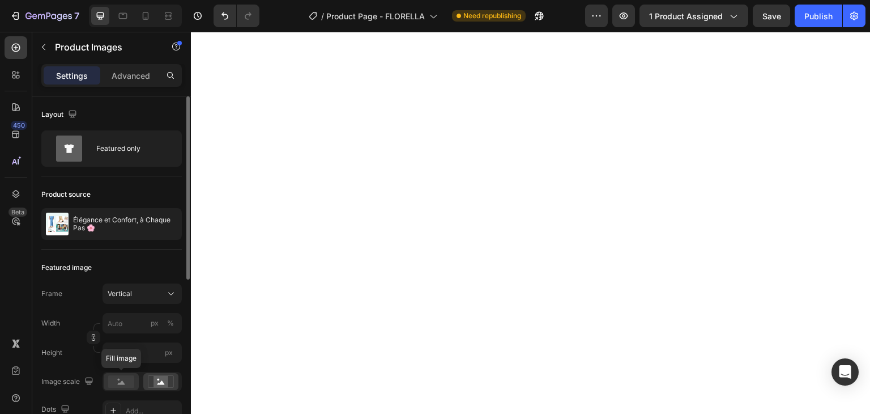
click at [116, 378] on rect at bounding box center [121, 381] width 26 height 12
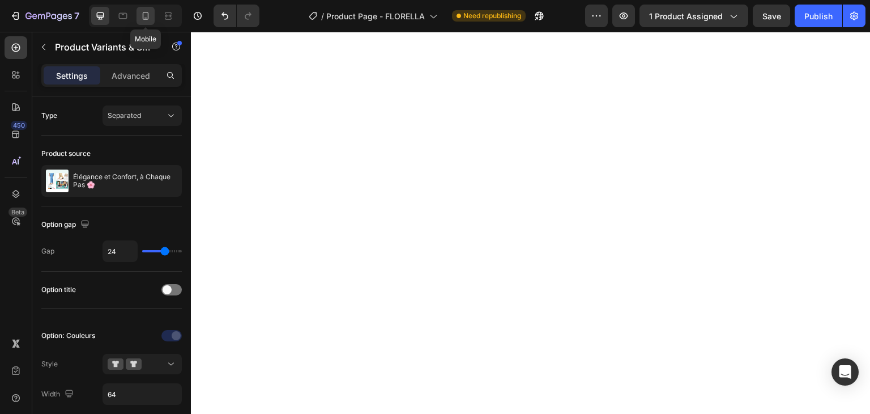
click at [146, 16] on icon at bounding box center [145, 15] width 11 height 11
type input "10"
type input "12"
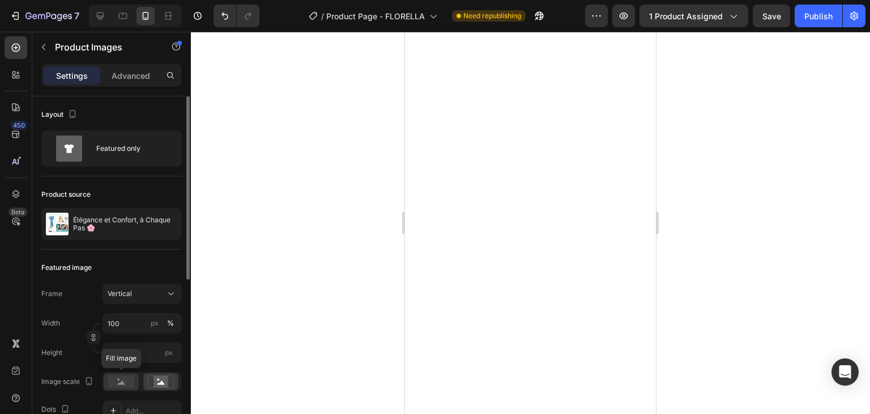
click at [114, 386] on rect at bounding box center [121, 381] width 26 height 12
click at [713, 151] on div at bounding box center [530, 223] width 679 height 382
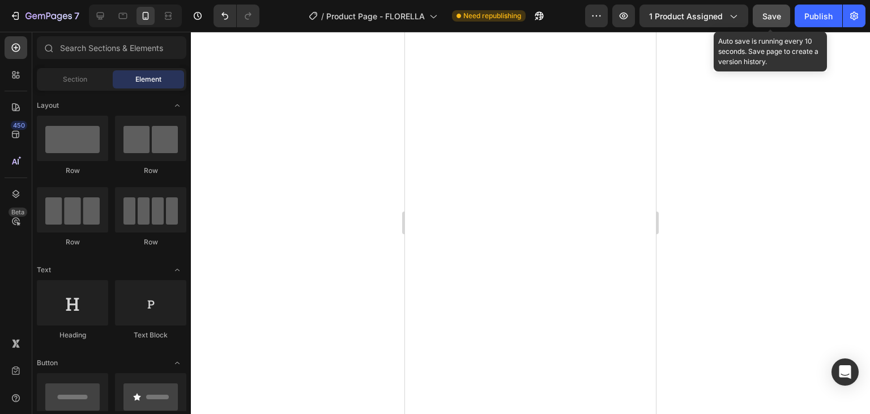
click at [769, 16] on span "Save" at bounding box center [772, 16] width 19 height 10
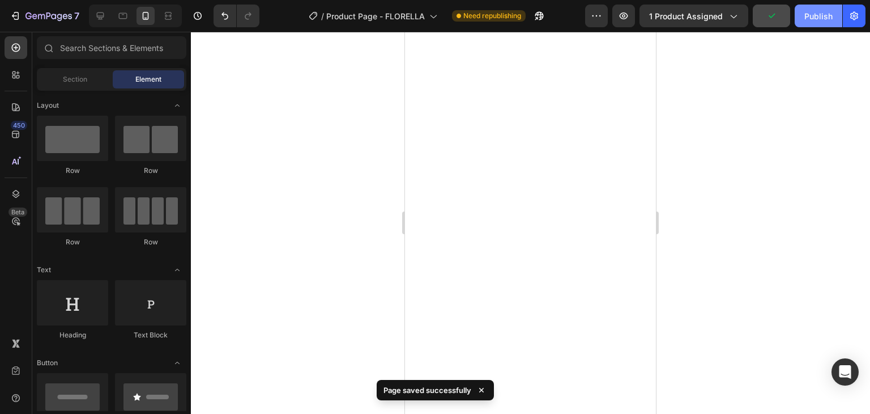
click at [812, 19] on div "Publish" at bounding box center [819, 16] width 28 height 12
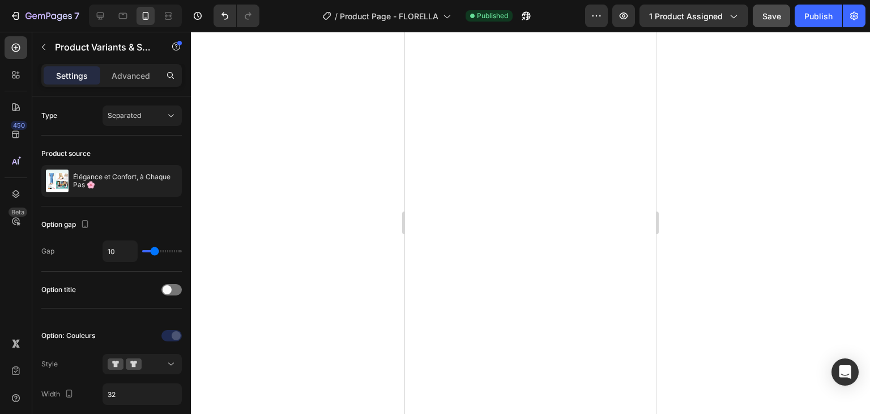
click at [683, 248] on div at bounding box center [530, 223] width 679 height 382
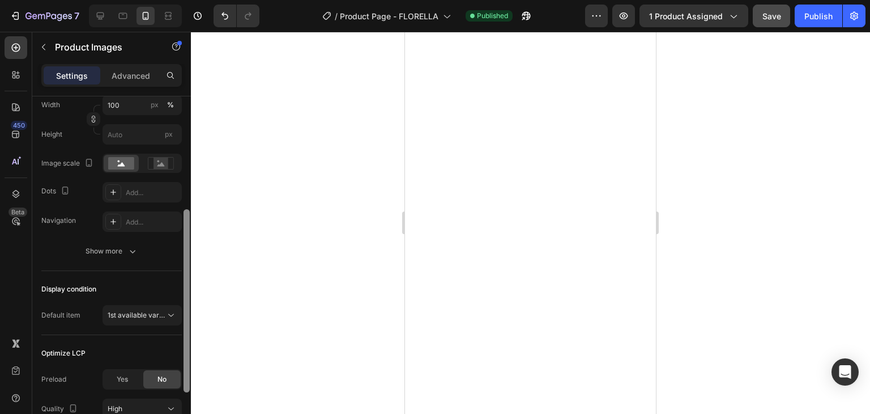
scroll to position [220, 0]
drag, startPoint x: 186, startPoint y: 155, endPoint x: 189, endPoint y: 271, distance: 116.2
click at [189, 271] on div at bounding box center [187, 303] width 6 height 183
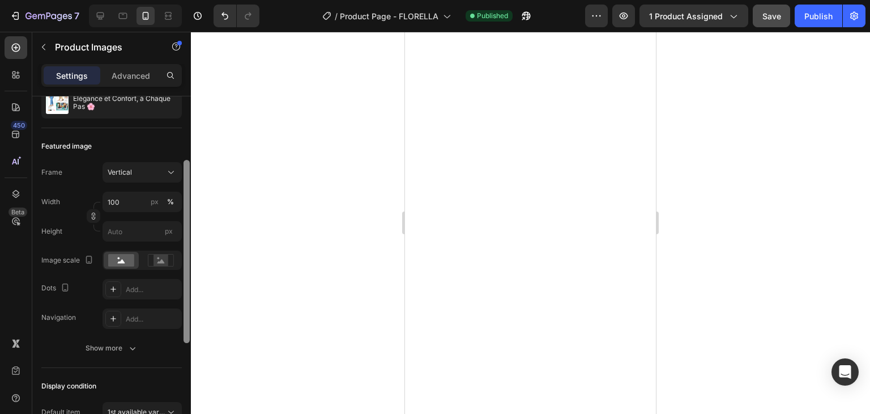
scroll to position [122, 0]
drag, startPoint x: 189, startPoint y: 271, endPoint x: 189, endPoint y: 220, distance: 51.6
click at [189, 220] on div at bounding box center [187, 251] width 6 height 183
click at [69, 284] on icon "button" at bounding box center [64, 285] width 11 height 11
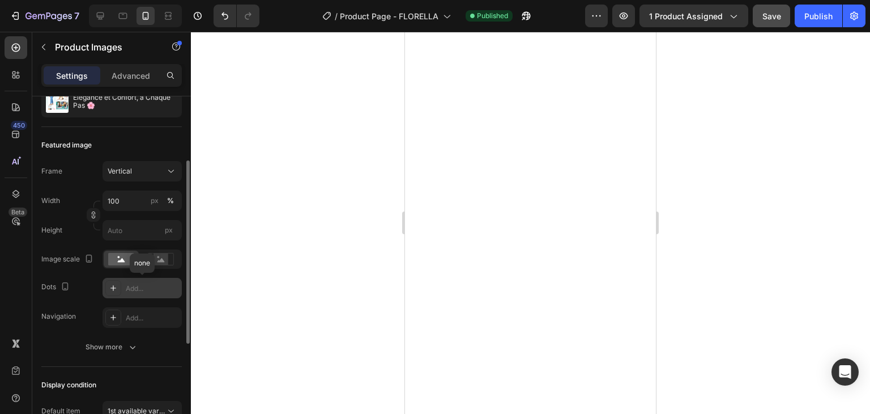
click at [139, 291] on div "Add..." at bounding box center [152, 288] width 53 height 10
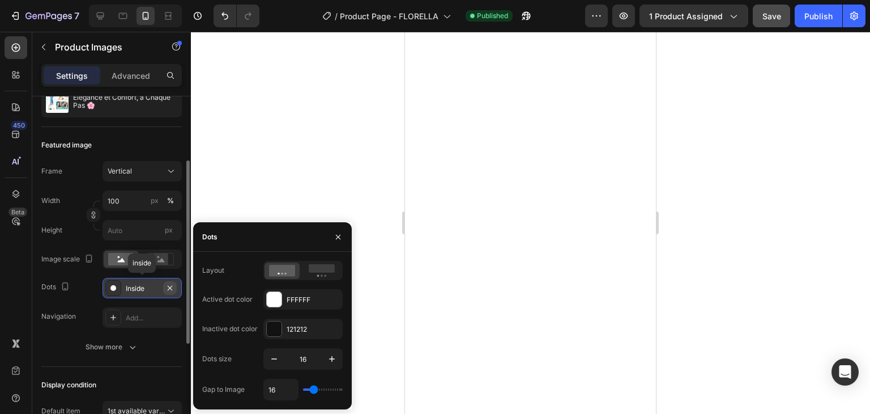
click at [170, 283] on icon "button" at bounding box center [169, 287] width 9 height 9
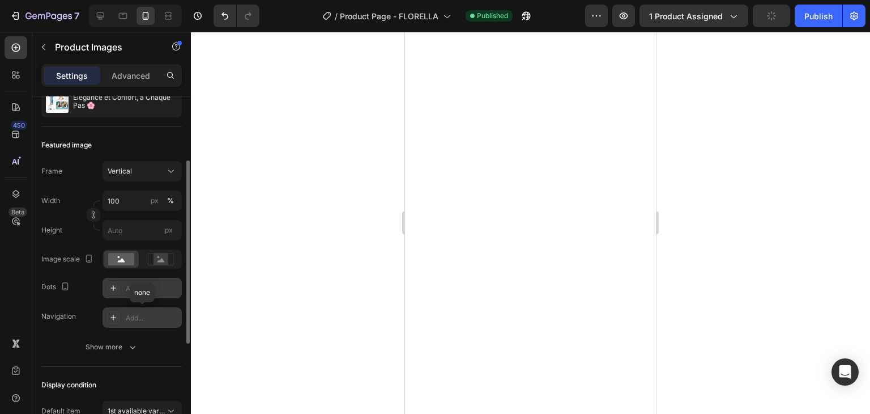
click at [142, 314] on div "Add..." at bounding box center [152, 318] width 53 height 10
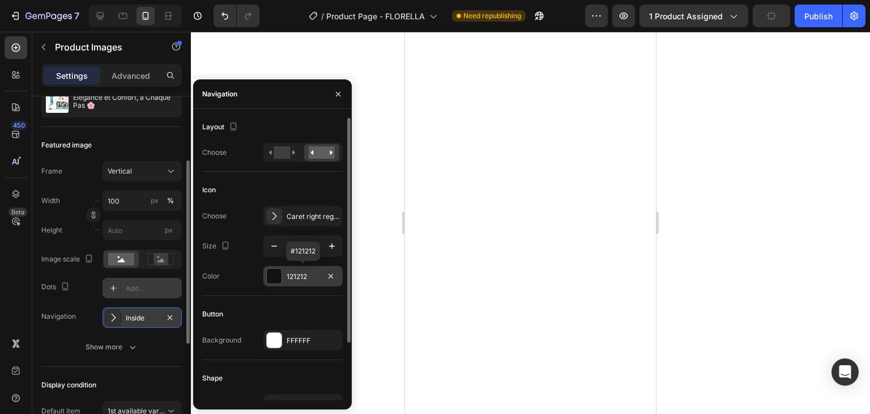
click at [273, 278] on div at bounding box center [274, 276] width 15 height 15
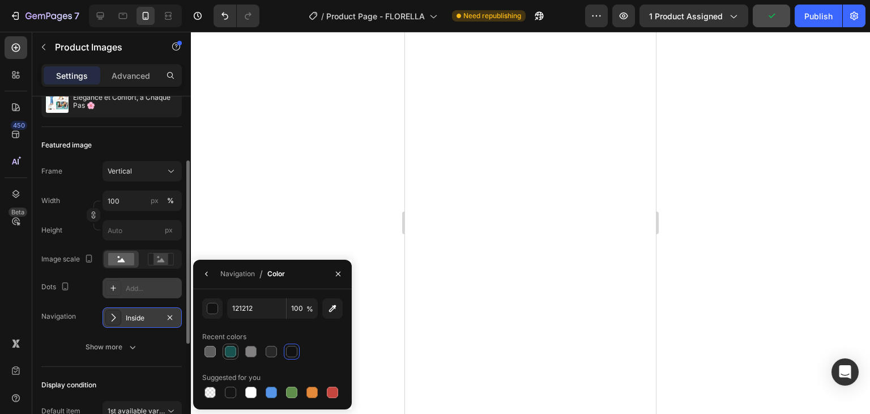
click at [226, 353] on div at bounding box center [230, 351] width 11 height 11
type input "18534F"
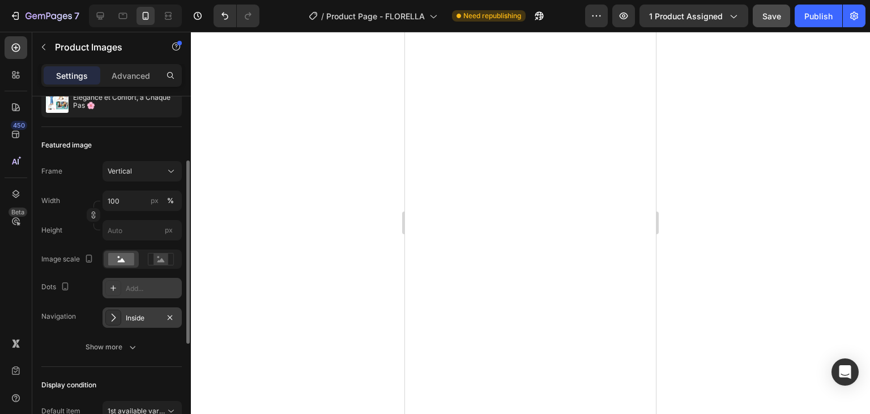
click at [88, 305] on div "Frame Vertical Width 100 px % Height px Image scale Dots Add... Navigation Insi…" at bounding box center [111, 244] width 141 height 167
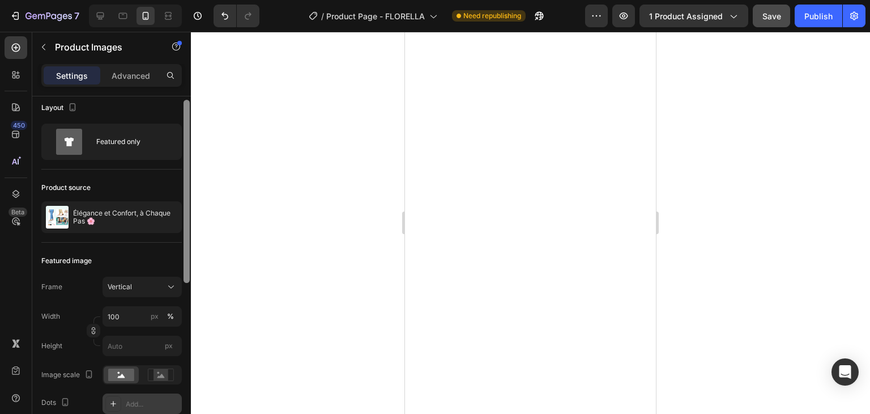
scroll to position [0, 0]
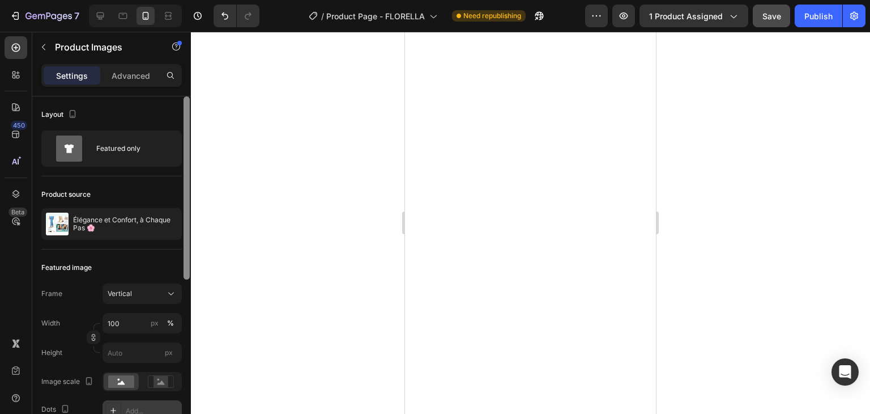
drag, startPoint x: 185, startPoint y: 214, endPoint x: 194, endPoint y: 116, distance: 98.4
click at [194, 0] on div "7 Version history / Product Page - FLORELLA Need republishing Preview 1 product…" at bounding box center [435, 0] width 870 height 0
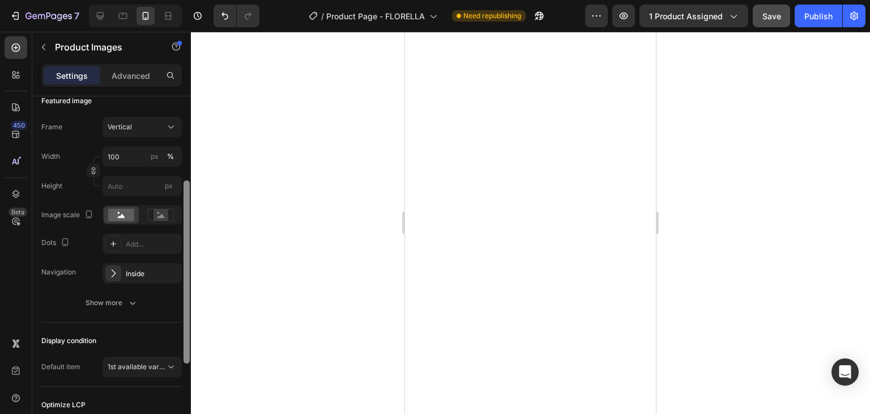
scroll to position [162, 0]
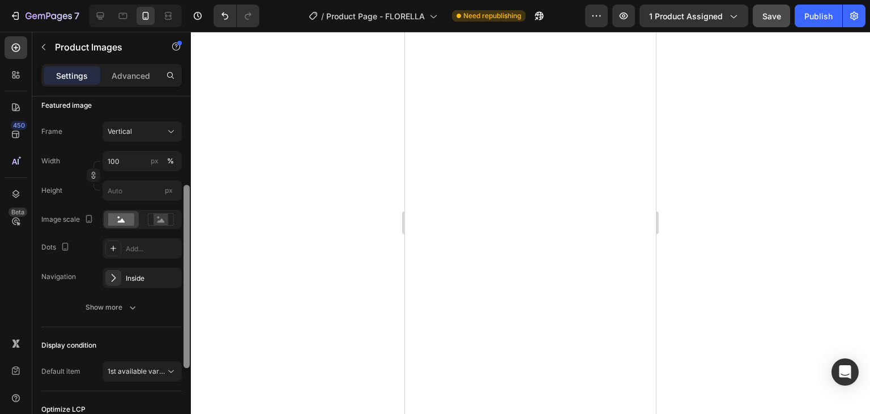
drag, startPoint x: 187, startPoint y: 270, endPoint x: 190, endPoint y: 355, distance: 85.6
click at [190, 355] on div at bounding box center [186, 274] width 8 height 350
click at [122, 310] on div "Show more" at bounding box center [112, 306] width 53 height 11
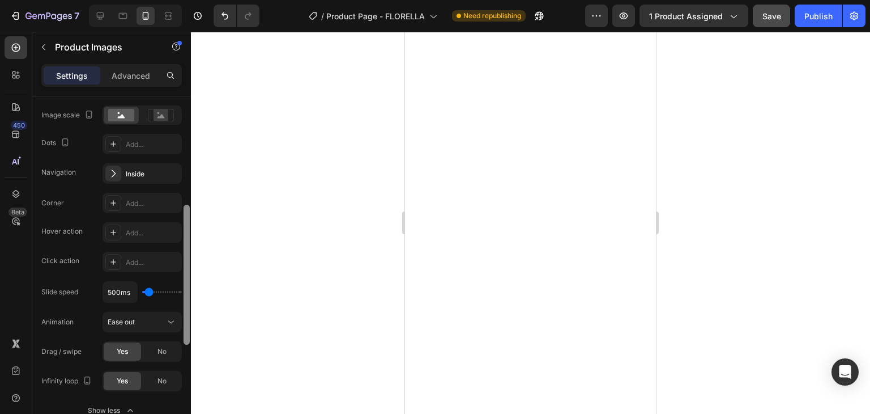
scroll to position [270, 0]
drag, startPoint x: 188, startPoint y: 304, endPoint x: 190, endPoint y: 361, distance: 56.7
click at [190, 361] on div at bounding box center [186, 271] width 8 height 350
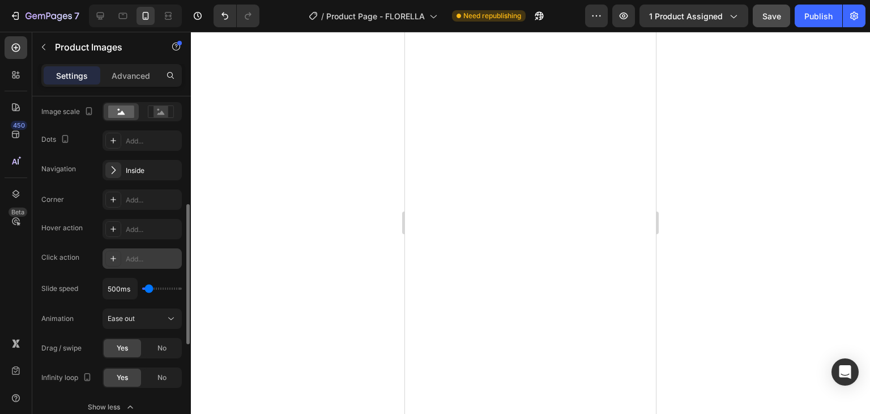
click at [126, 262] on div "Add..." at bounding box center [152, 259] width 53 height 10
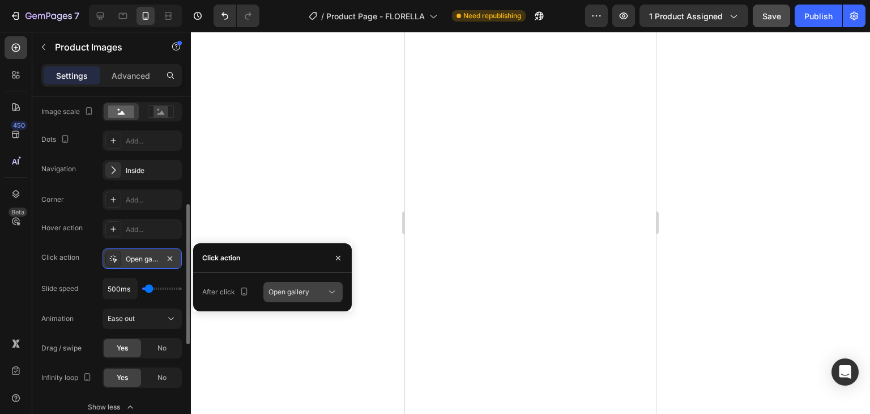
click at [293, 293] on span "Open gallery" at bounding box center [289, 291] width 41 height 8
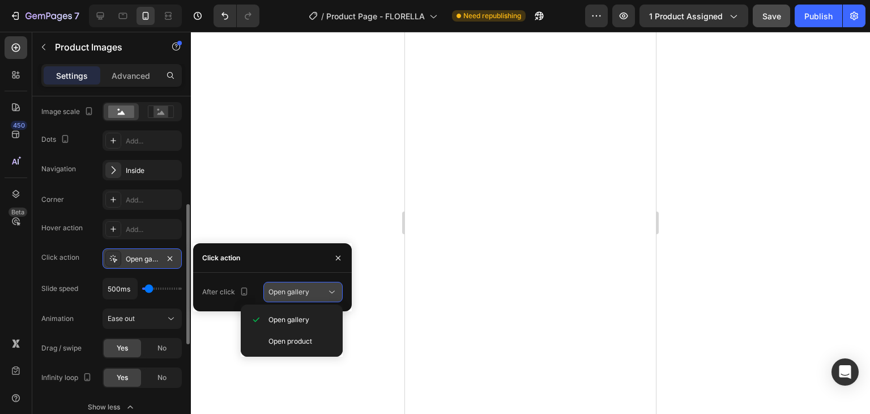
click at [293, 293] on span "Open gallery" at bounding box center [289, 291] width 41 height 8
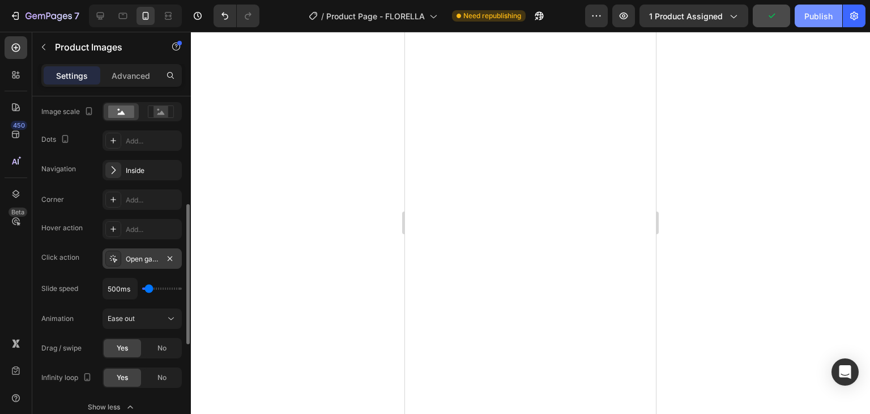
click at [807, 17] on div "Publish" at bounding box center [819, 16] width 28 height 12
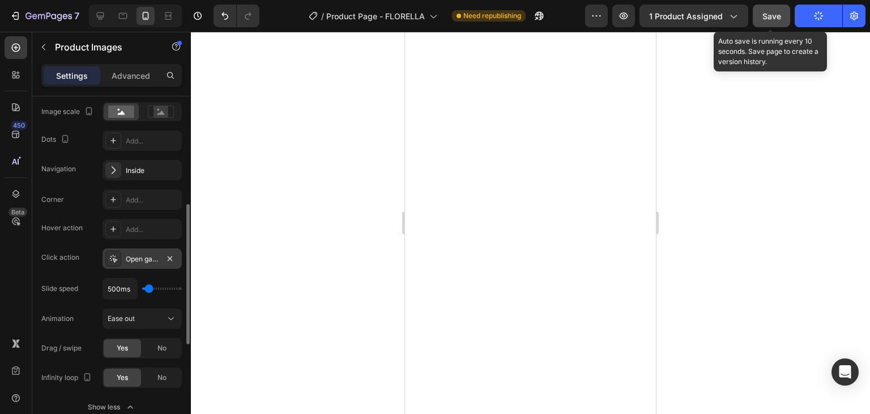
click at [771, 17] on span "Save" at bounding box center [772, 16] width 19 height 10
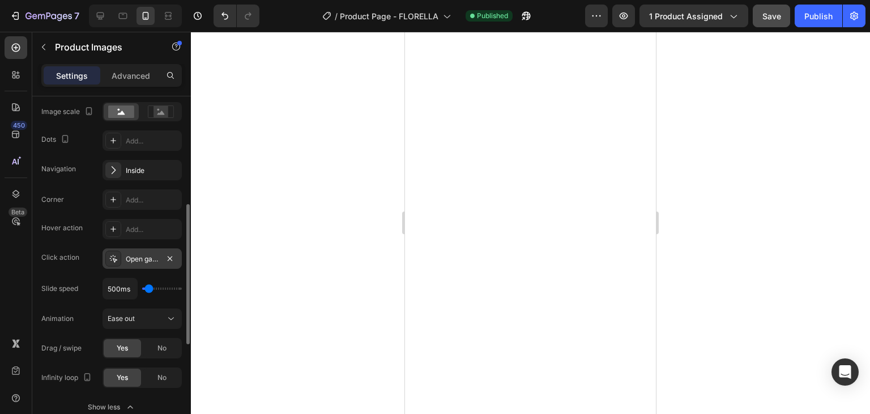
click at [754, 158] on div at bounding box center [530, 223] width 679 height 382
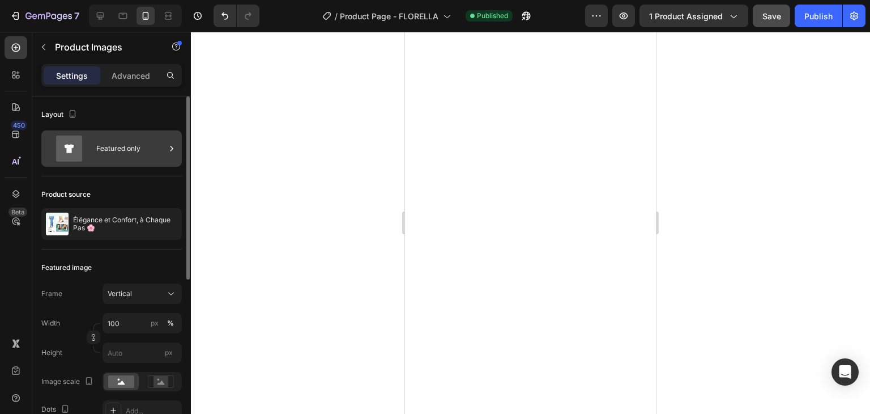
click at [125, 143] on div "Featured only" at bounding box center [130, 148] width 69 height 26
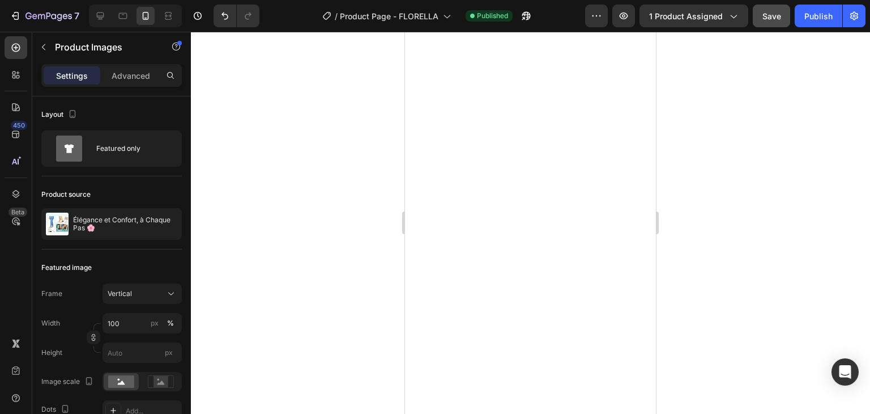
click at [244, 80] on div at bounding box center [530, 223] width 679 height 382
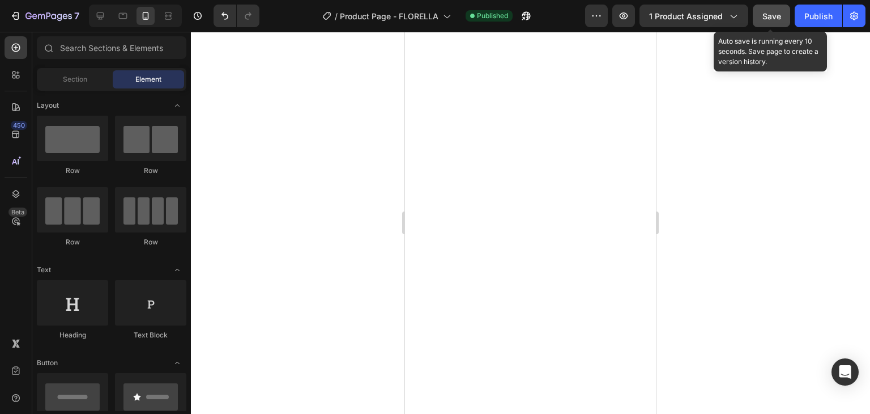
click at [771, 19] on span "Save" at bounding box center [772, 16] width 19 height 10
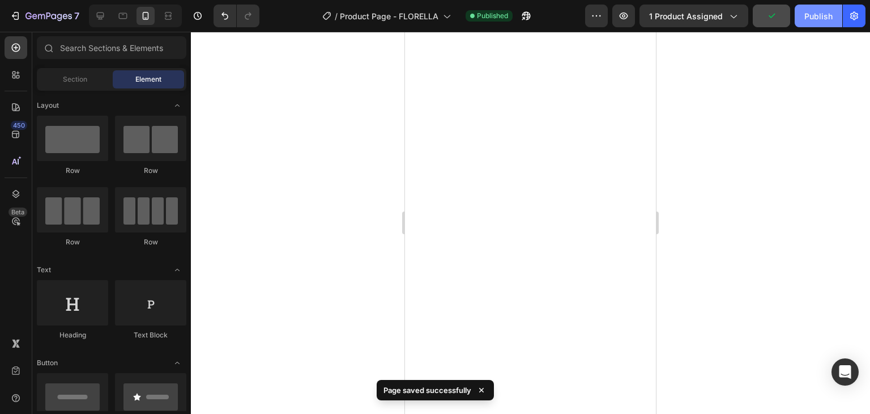
click at [810, 20] on div "Publish" at bounding box center [819, 16] width 28 height 12
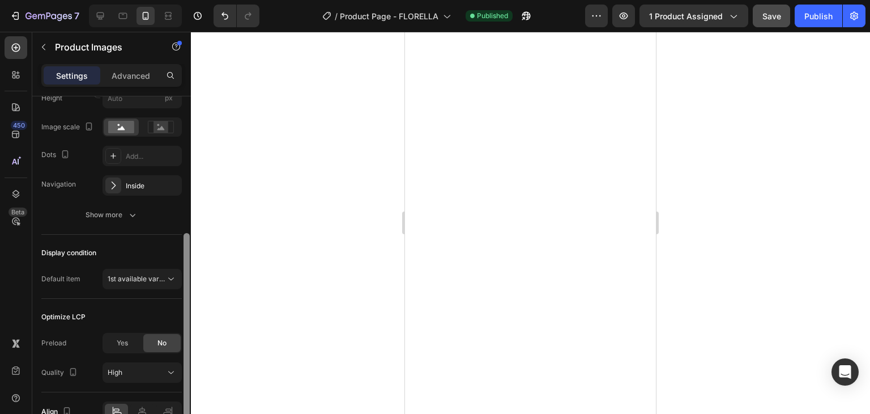
scroll to position [256, 0]
drag, startPoint x: 185, startPoint y: 165, endPoint x: 190, endPoint y: 300, distance: 134.9
click at [190, 300] on div at bounding box center [186, 271] width 8 height 350
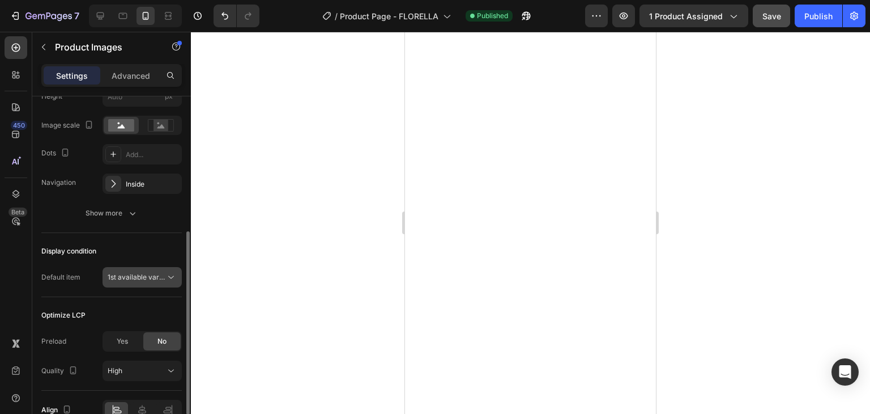
click at [148, 277] on span "1st available variant" at bounding box center [139, 277] width 63 height 8
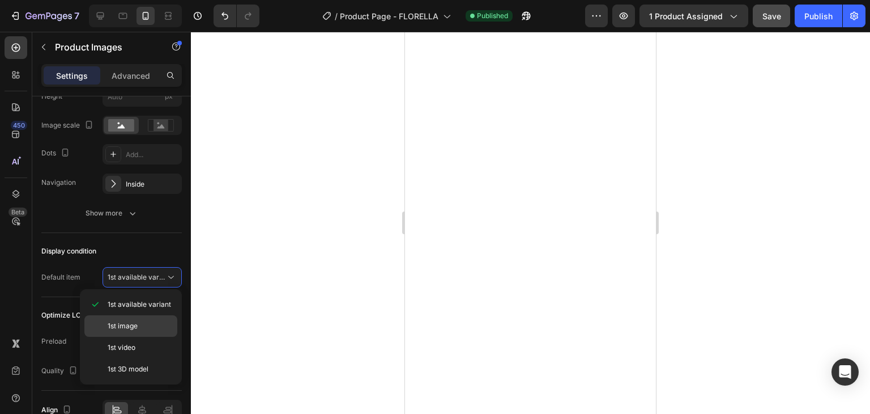
click at [136, 325] on span "1st image" at bounding box center [123, 326] width 30 height 10
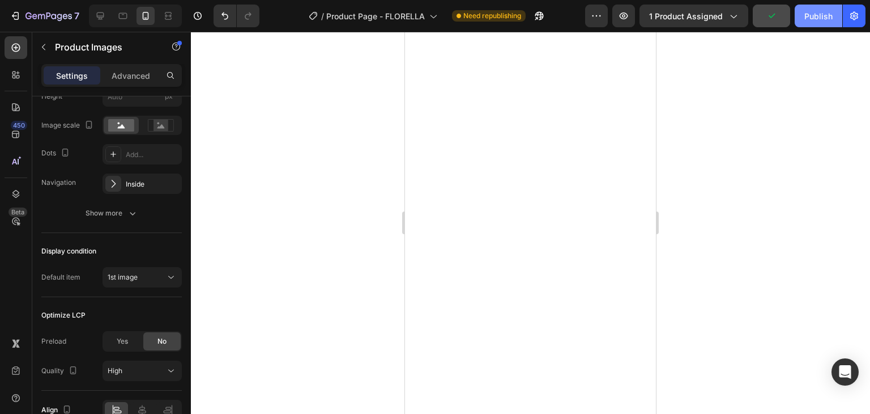
click at [806, 23] on button "Publish" at bounding box center [819, 16] width 48 height 23
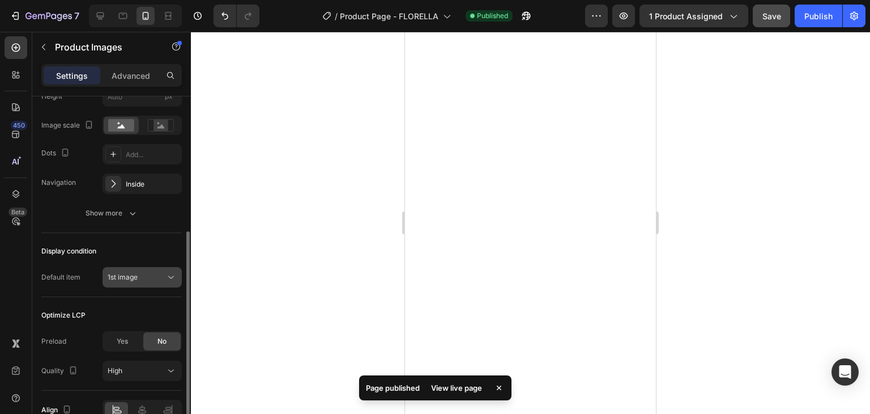
click at [135, 282] on button "1st image" at bounding box center [142, 277] width 79 height 20
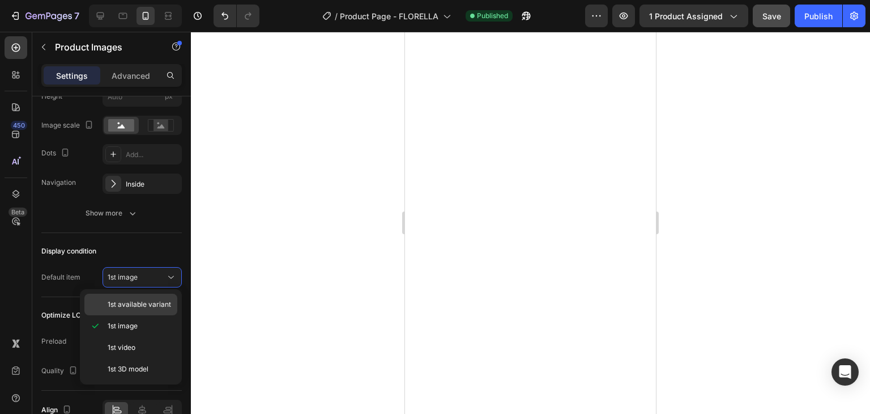
click at [135, 301] on span "1st available variant" at bounding box center [139, 304] width 63 height 10
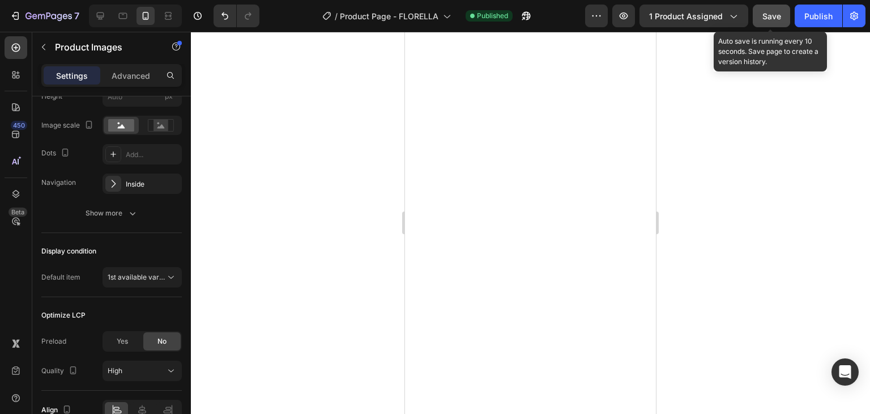
click at [766, 17] on span "Save" at bounding box center [772, 16] width 19 height 10
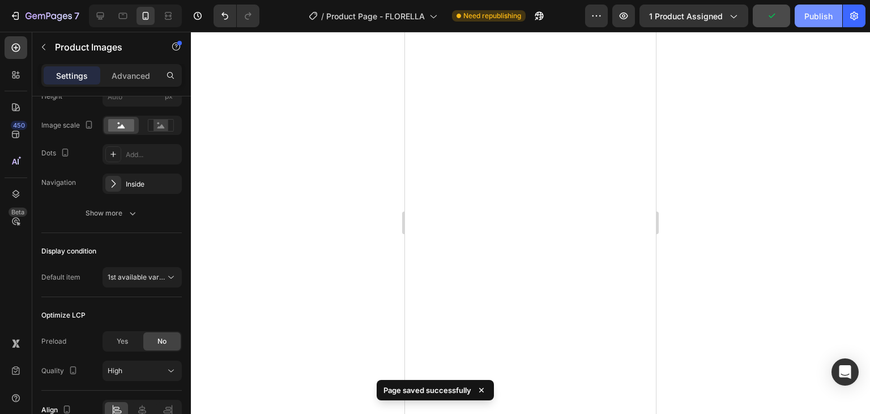
click at [820, 19] on div "Publish" at bounding box center [819, 16] width 28 height 12
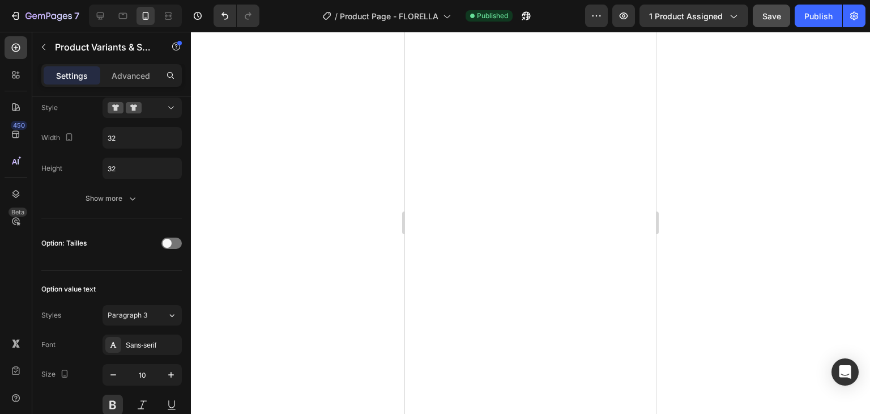
scroll to position [0, 0]
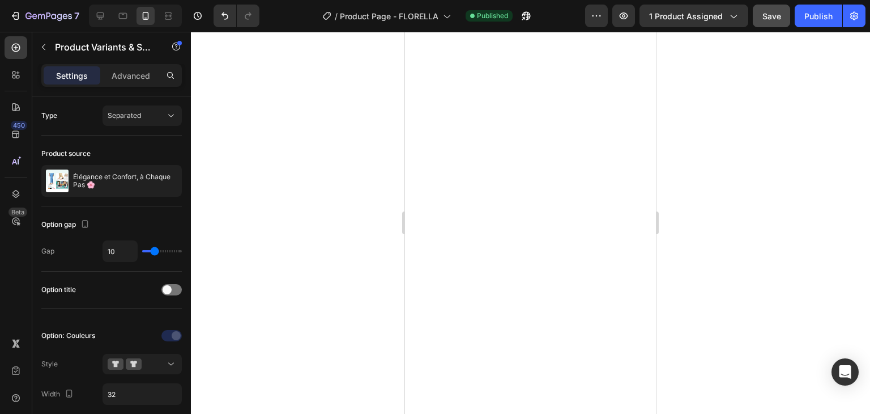
click at [682, 254] on div at bounding box center [530, 223] width 679 height 382
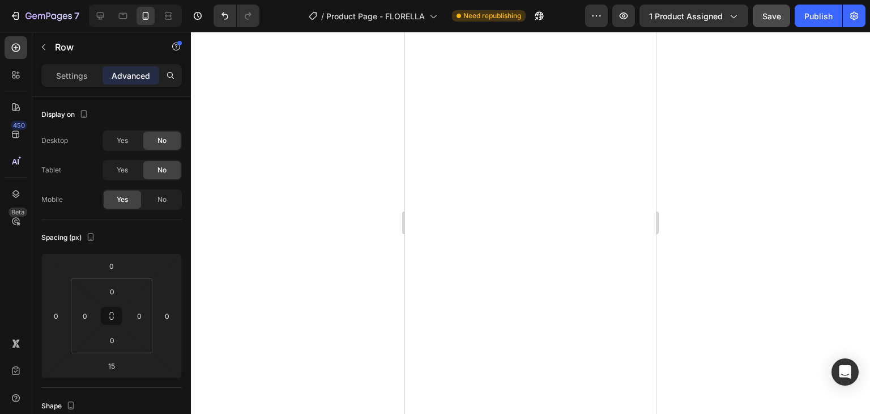
click at [692, 258] on div at bounding box center [530, 223] width 679 height 382
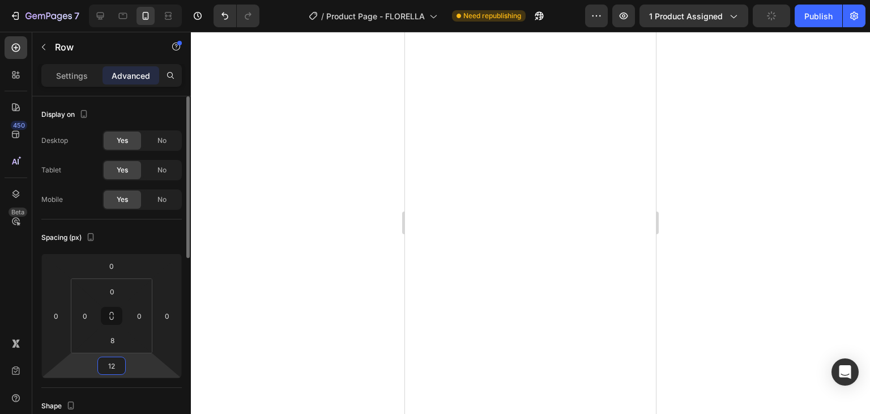
click at [118, 365] on input "12" at bounding box center [111, 365] width 23 height 17
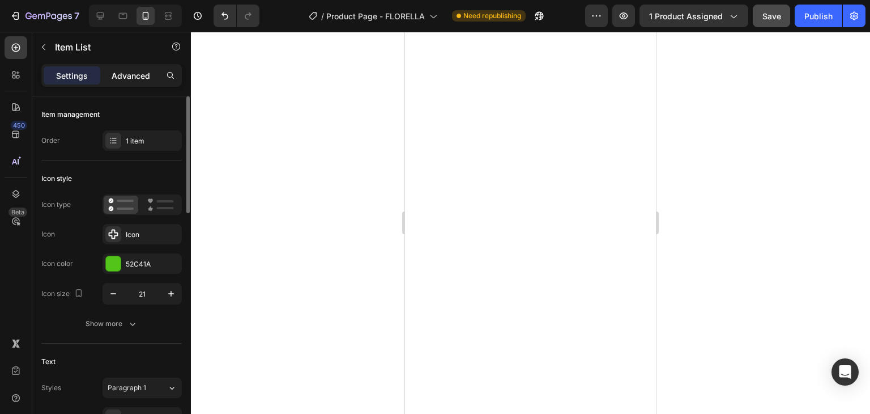
click at [121, 80] on p "Advanced" at bounding box center [131, 76] width 39 height 12
type input "100%"
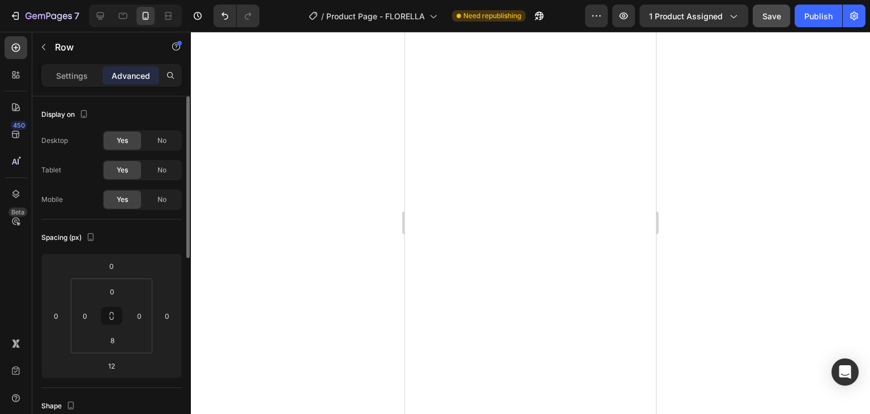
type input "0"
click at [743, 285] on div at bounding box center [530, 223] width 679 height 382
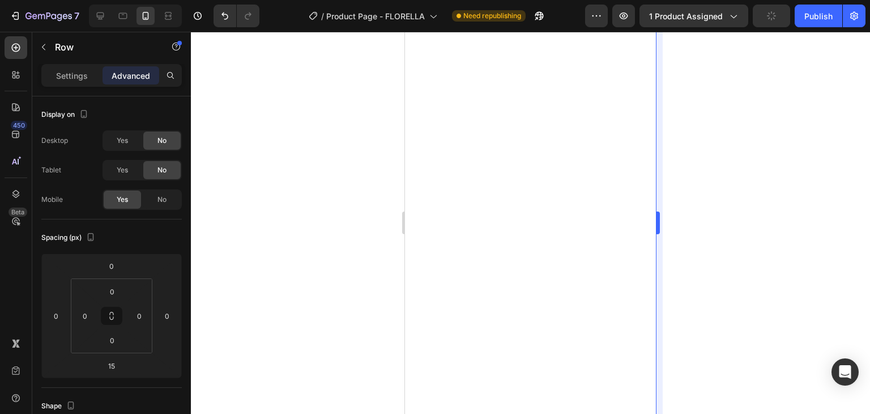
type input "0"
click at [706, 261] on div at bounding box center [530, 223] width 679 height 382
type input "33"
type input "8"
click at [700, 263] on div at bounding box center [530, 223] width 679 height 382
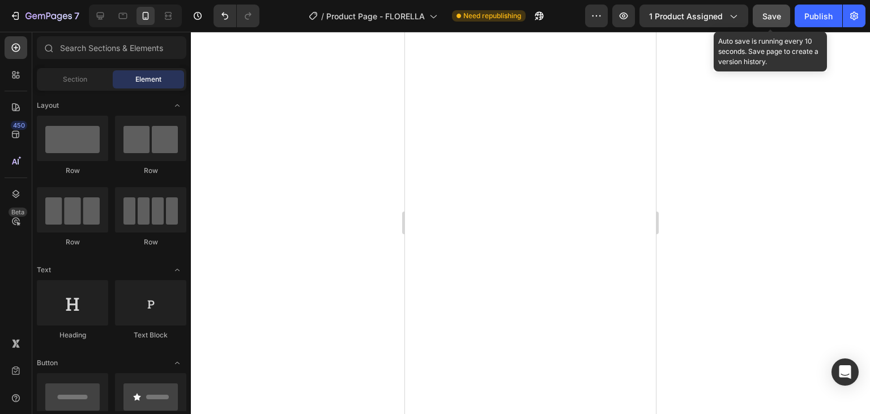
click at [760, 16] on button "Save" at bounding box center [771, 16] width 37 height 23
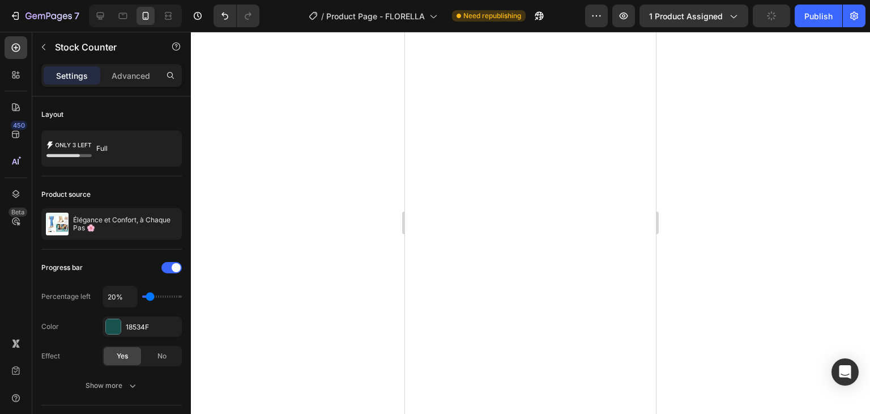
click at [723, 288] on div at bounding box center [530, 223] width 679 height 382
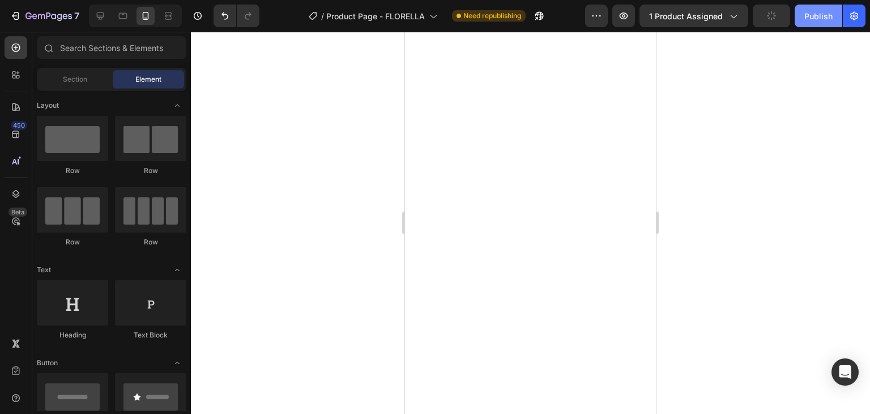
click at [820, 19] on div "Publish" at bounding box center [819, 16] width 28 height 12
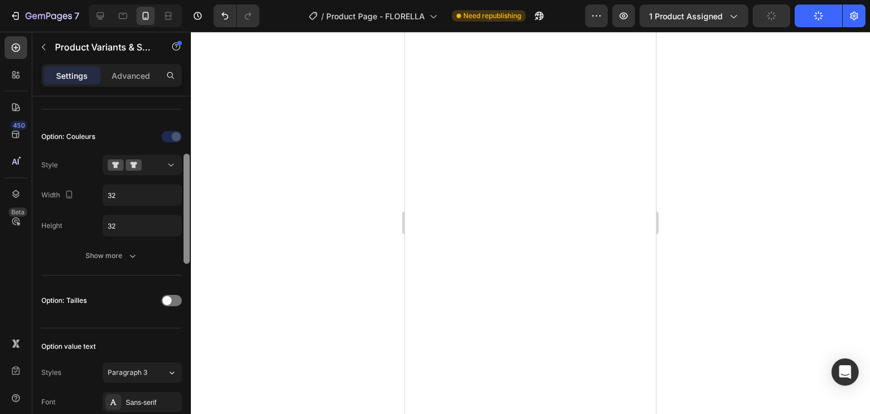
scroll to position [191, 0]
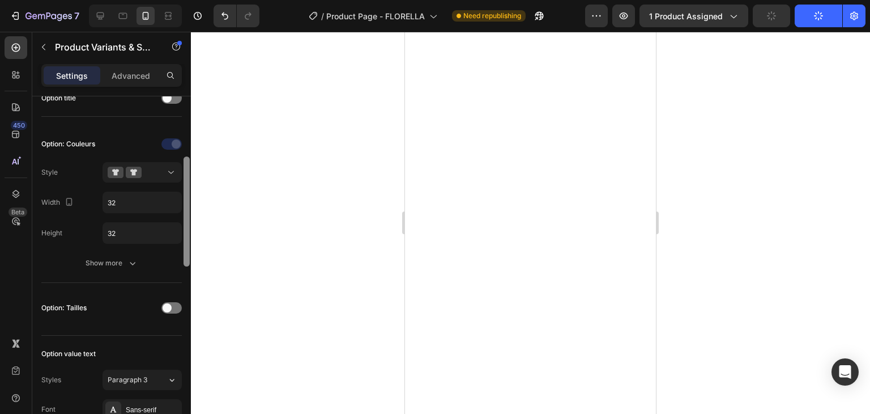
drag, startPoint x: 188, startPoint y: 189, endPoint x: 192, endPoint y: 249, distance: 60.8
click at [192, 0] on div "7 Version history / Product Page - FLORELLA Need republishing Preview 1 product…" at bounding box center [435, 0] width 870 height 0
